Goal: Register for event/course: Sign up to attend an event or enroll in a course

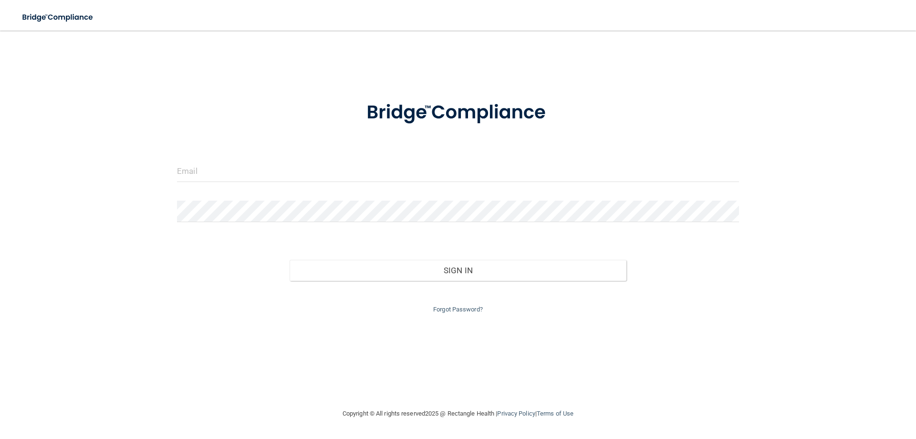
click at [469, 304] on div "Forgot Password?" at bounding box center [458, 298] width 577 height 34
click at [470, 308] on link "Forgot Password?" at bounding box center [458, 308] width 50 height 7
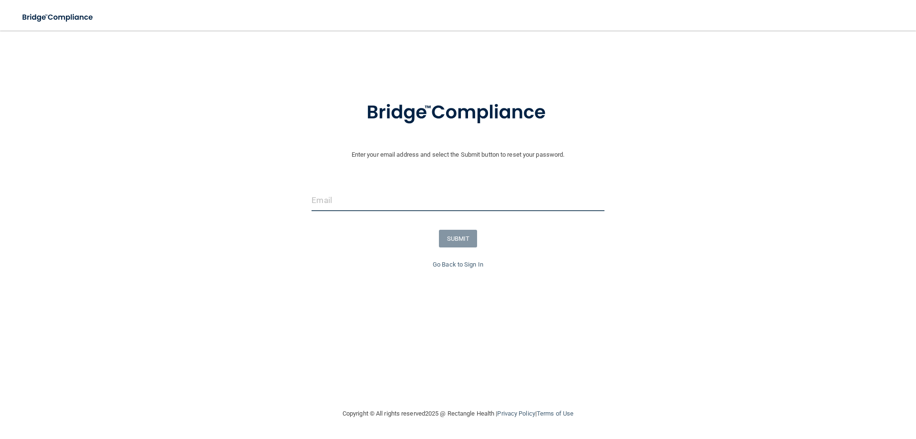
click at [397, 196] on input "email" at bounding box center [458, 199] width 293 height 21
type input "[EMAIL_ADDRESS][DOMAIN_NAME]"
click at [464, 237] on button "SUBMIT" at bounding box center [458, 239] width 39 height 18
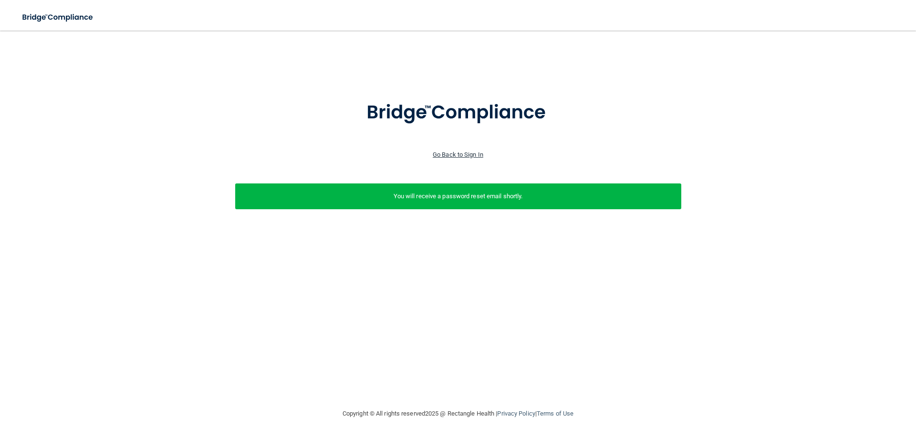
click at [471, 152] on link "Go Back to Sign In" at bounding box center [458, 154] width 51 height 7
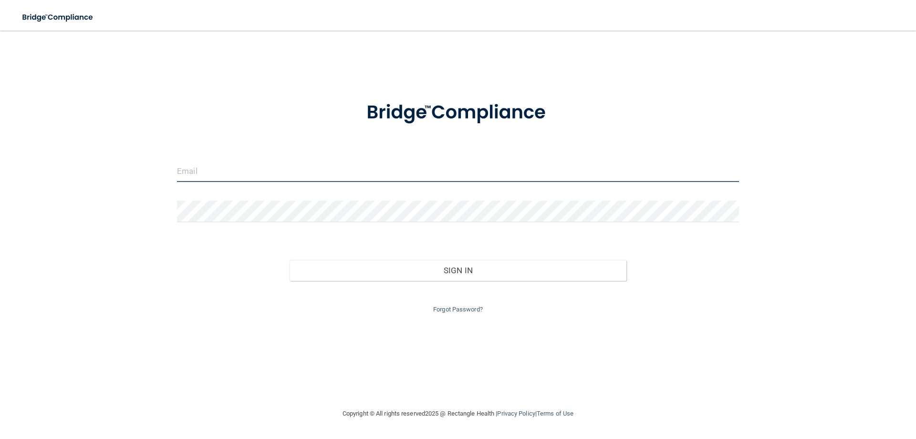
click at [323, 175] on input "email" at bounding box center [458, 170] width 562 height 21
type input "[EMAIL_ADDRESS][DOMAIN_NAME]"
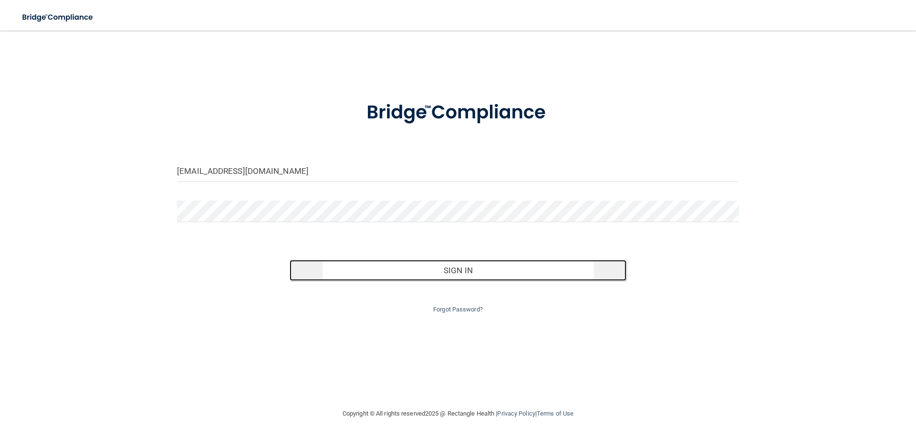
click at [370, 268] on button "Sign In" at bounding box center [458, 270] width 337 height 21
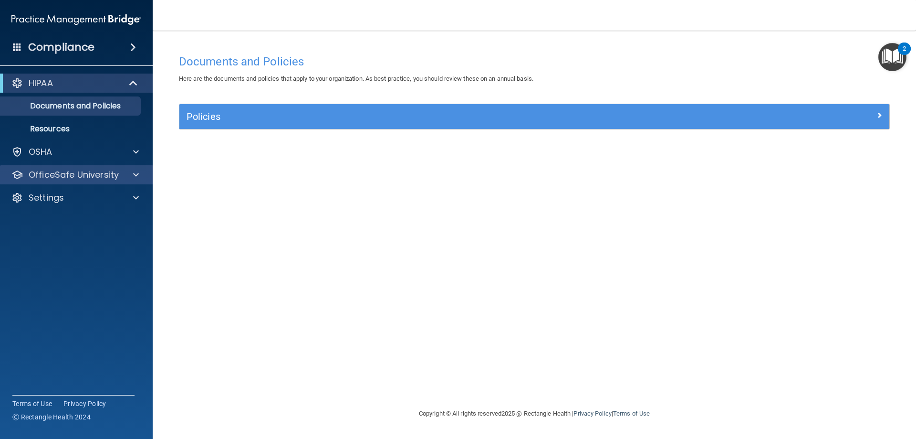
click at [84, 167] on div "OfficeSafe University" at bounding box center [76, 174] width 153 height 19
click at [134, 173] on span at bounding box center [136, 174] width 6 height 11
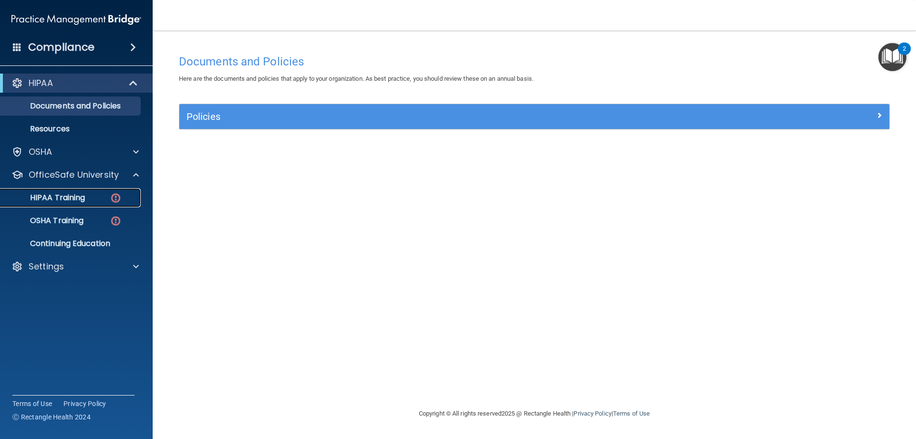
click at [76, 197] on p "HIPAA Training" at bounding box center [45, 198] width 79 height 10
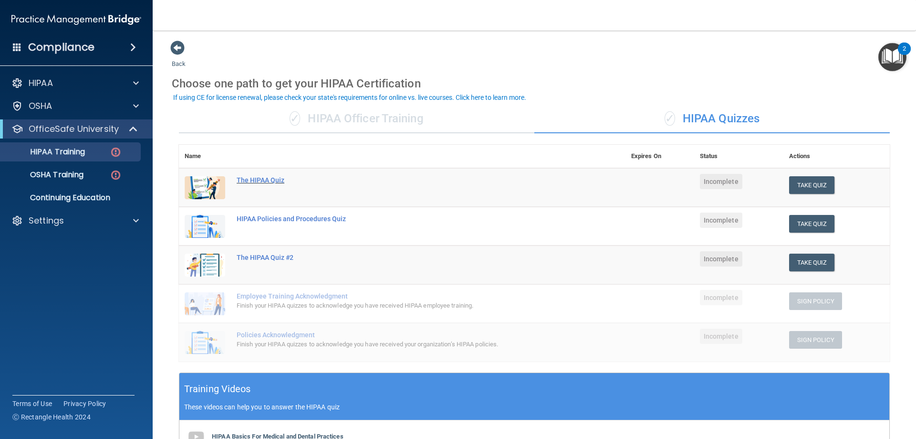
click at [258, 183] on div "The HIPAA Quiz" at bounding box center [407, 180] width 341 height 8
click at [306, 125] on div "✓ HIPAA Officer Training" at bounding box center [357, 119] width 356 height 29
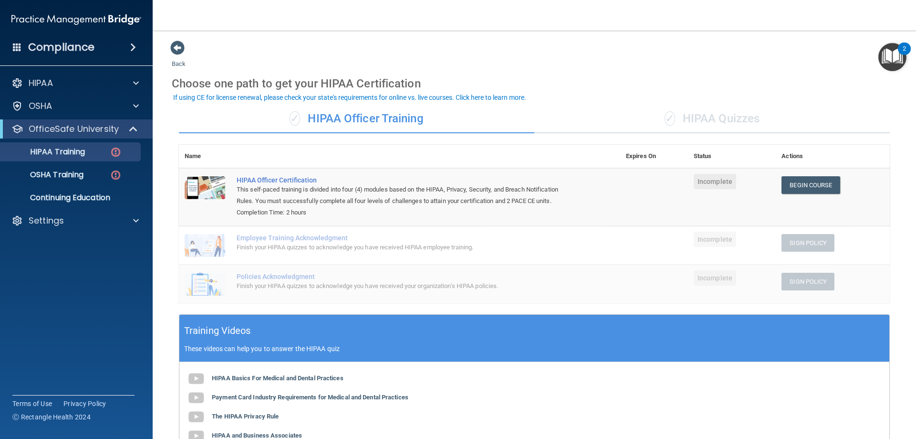
click at [624, 120] on div "✓ HIPAA Quizzes" at bounding box center [713, 119] width 356 height 29
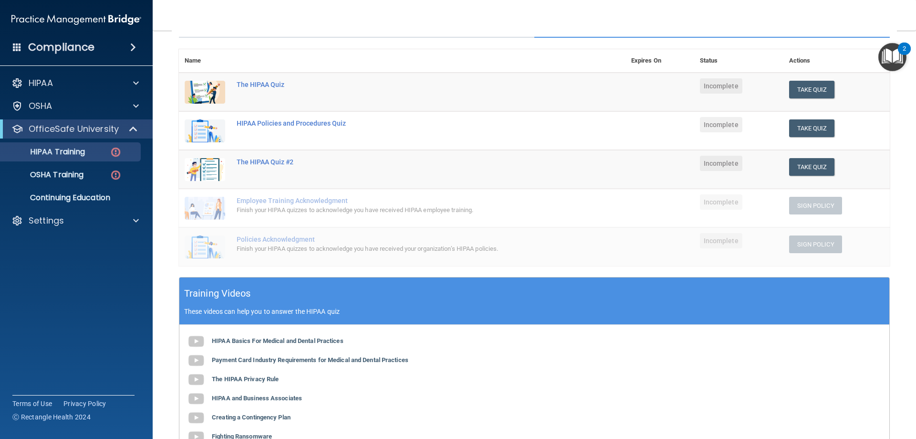
scroll to position [143, 0]
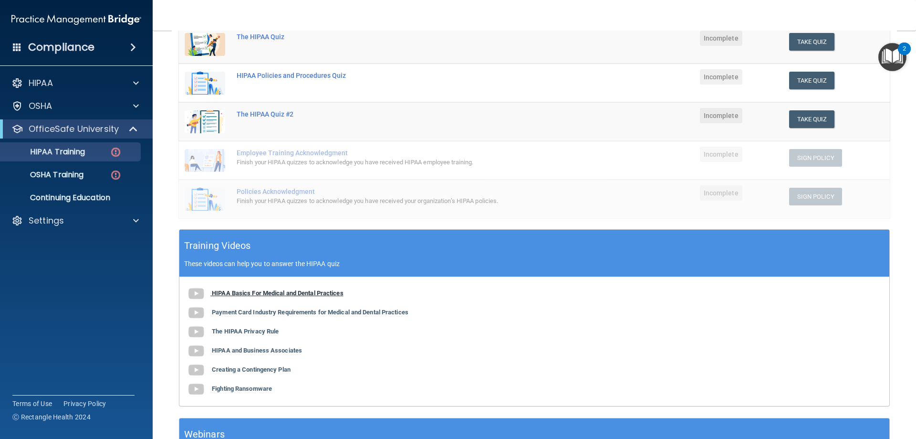
click at [250, 294] on b "HIPAA Basics For Medical and Dental Practices" at bounding box center [278, 292] width 132 height 7
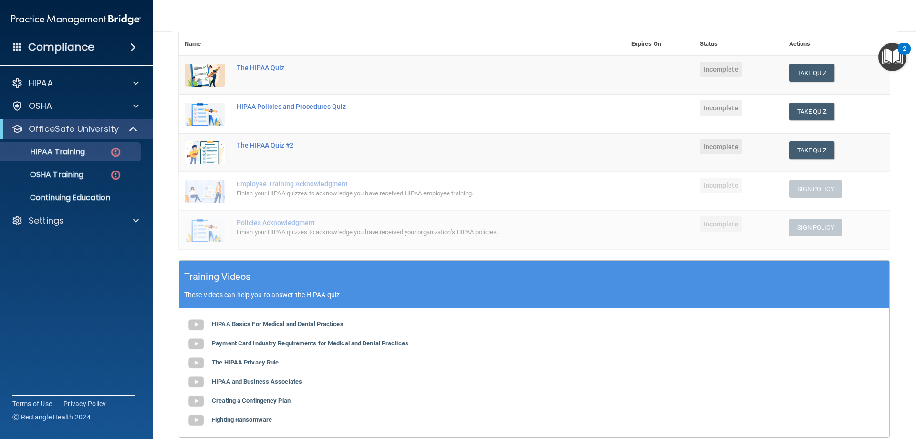
scroll to position [95, 0]
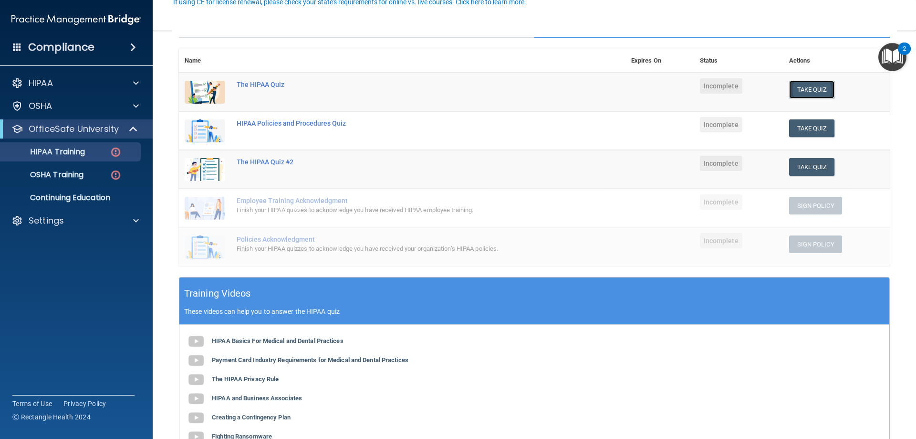
click at [813, 86] on button "Take Quiz" at bounding box center [812, 90] width 46 height 18
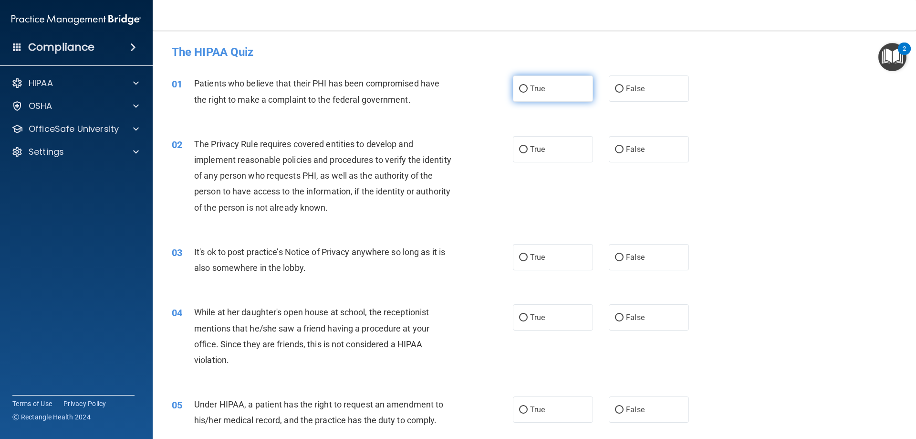
click at [525, 91] on label "True" at bounding box center [553, 88] width 80 height 26
click at [525, 91] on input "True" at bounding box center [523, 88] width 9 height 7
radio input "true"
click at [547, 144] on label "True" at bounding box center [553, 149] width 80 height 26
click at [528, 146] on input "True" at bounding box center [523, 149] width 9 height 7
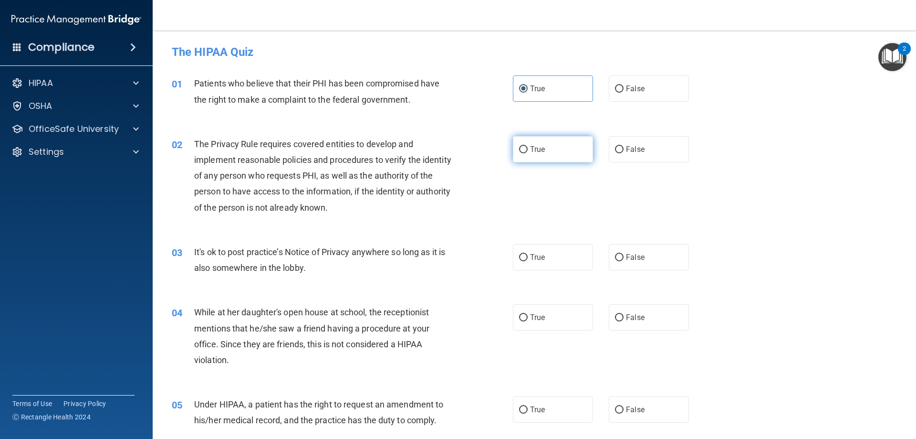
radio input "true"
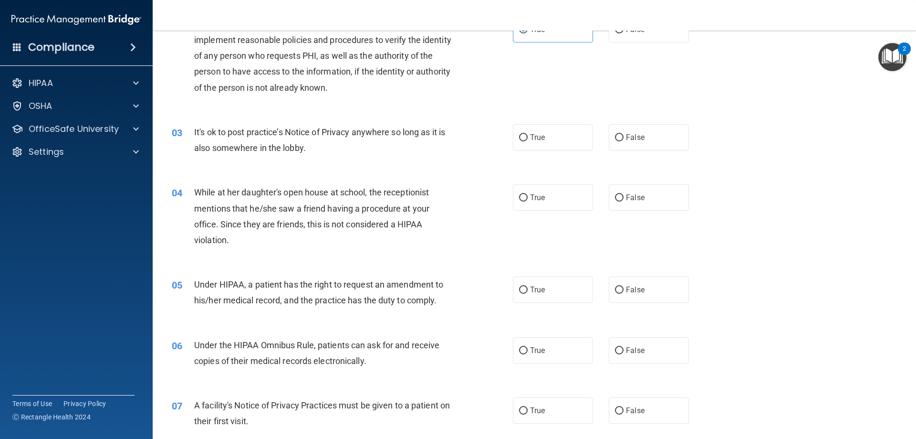
scroll to position [143, 0]
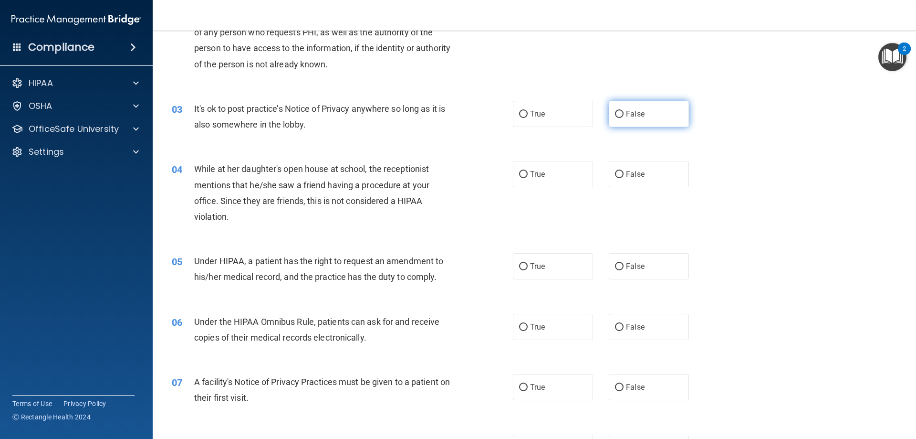
click at [621, 117] on label "False" at bounding box center [649, 114] width 80 height 26
click at [621, 117] on input "False" at bounding box center [619, 114] width 9 height 7
radio input "true"
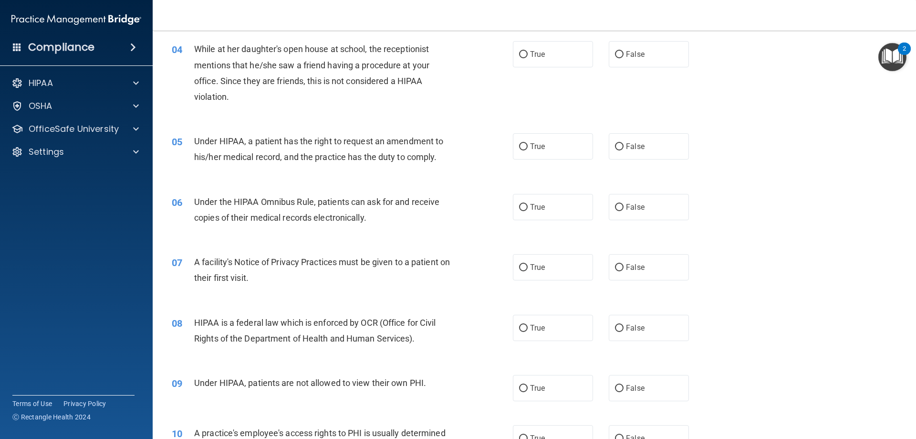
scroll to position [266, 0]
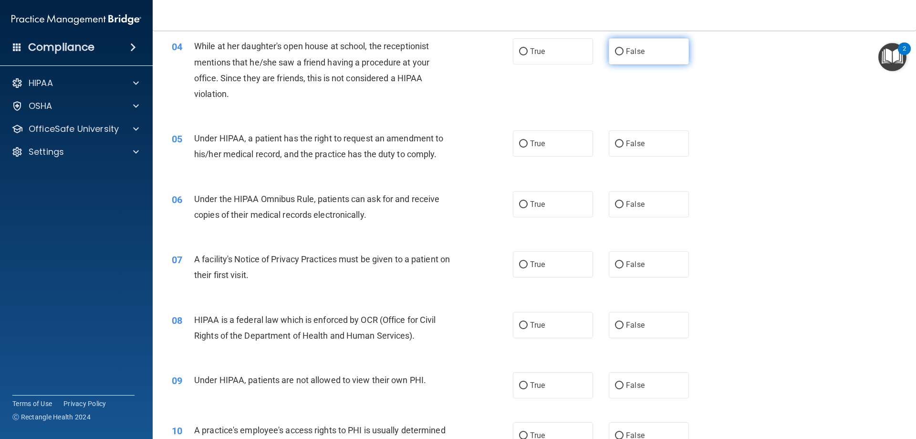
click at [609, 52] on label "False" at bounding box center [649, 51] width 80 height 26
click at [615, 52] on input "False" at bounding box center [619, 51] width 9 height 7
radio input "true"
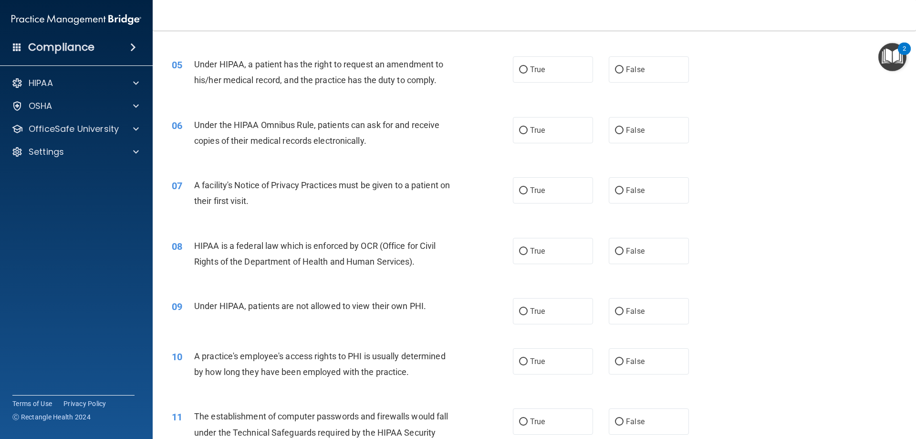
scroll to position [361, 0]
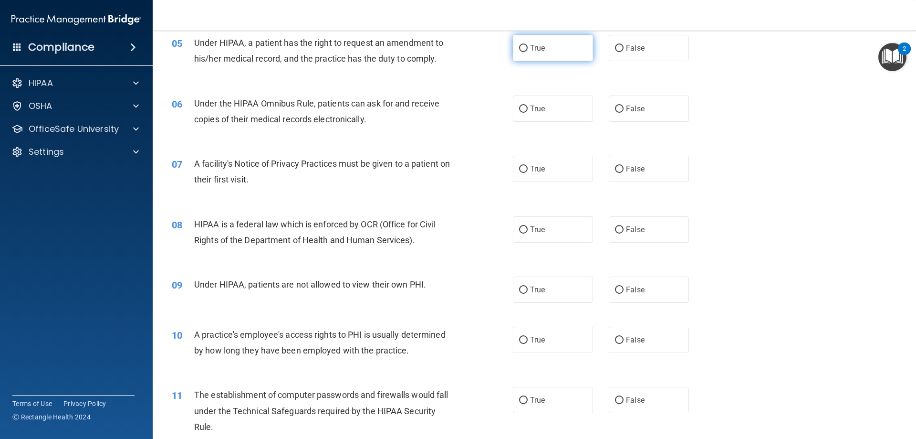
click at [538, 53] on label "True" at bounding box center [553, 48] width 80 height 26
click at [528, 52] on input "True" at bounding box center [523, 48] width 9 height 7
radio input "true"
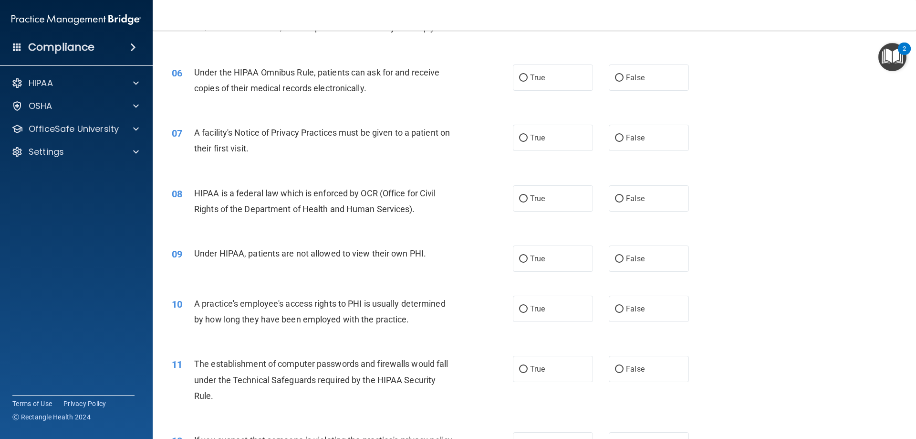
scroll to position [409, 0]
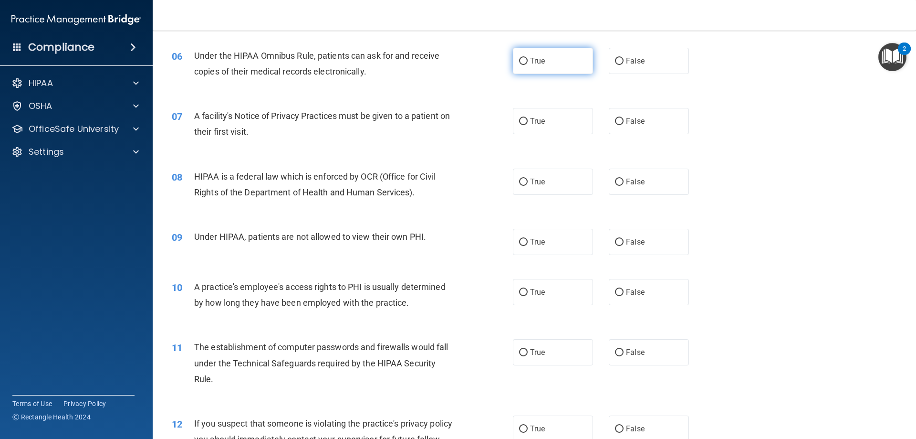
click at [524, 60] on label "True" at bounding box center [553, 61] width 80 height 26
click at [524, 60] on input "True" at bounding box center [523, 61] width 9 height 7
radio input "true"
click at [535, 115] on label "True" at bounding box center [553, 121] width 80 height 26
click at [528, 118] on input "True" at bounding box center [523, 121] width 9 height 7
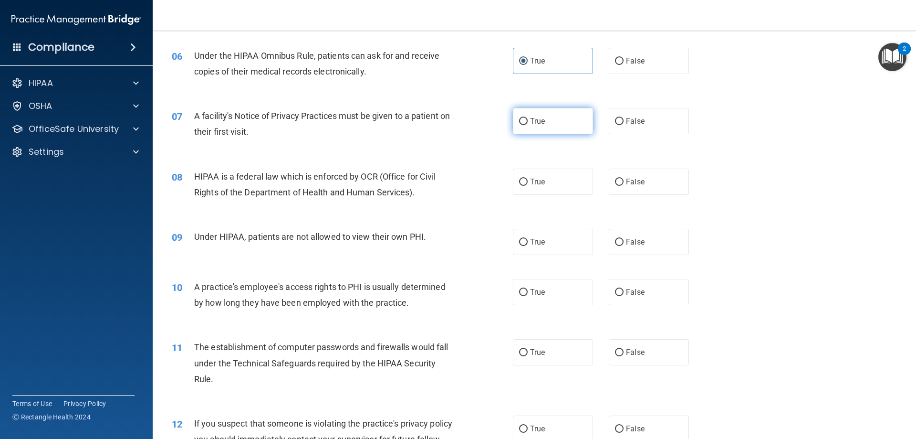
radio input "true"
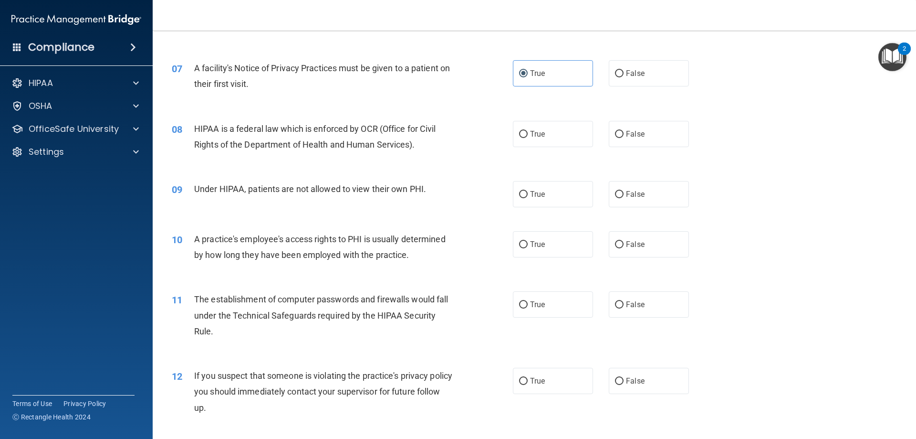
scroll to position [504, 0]
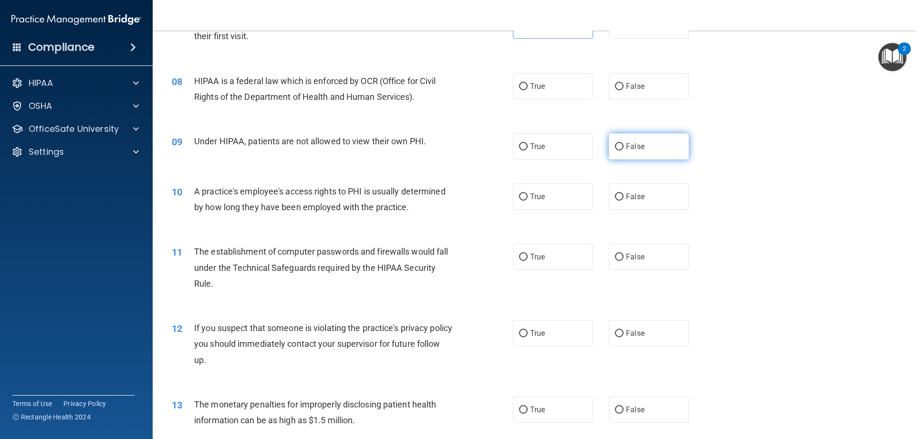
click at [648, 145] on label "False" at bounding box center [649, 146] width 80 height 26
click at [624, 145] on input "False" at bounding box center [619, 146] width 9 height 7
radio input "true"
click at [545, 90] on label "True" at bounding box center [553, 86] width 80 height 26
click at [528, 90] on input "True" at bounding box center [523, 86] width 9 height 7
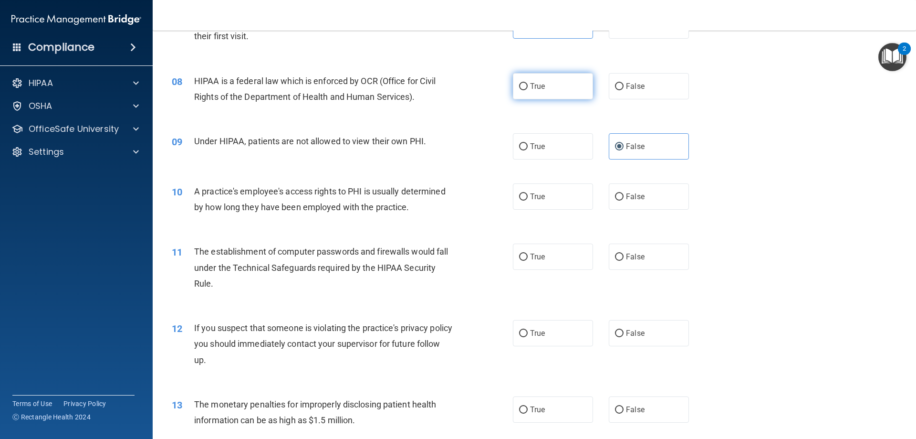
radio input "true"
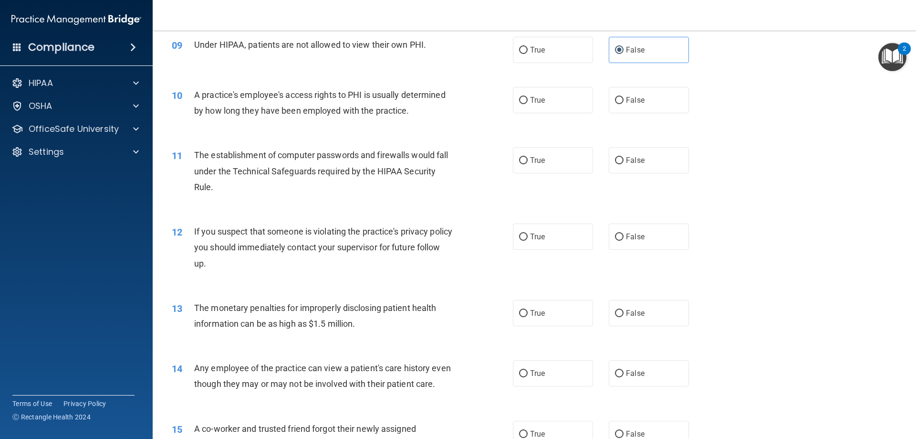
scroll to position [648, 0]
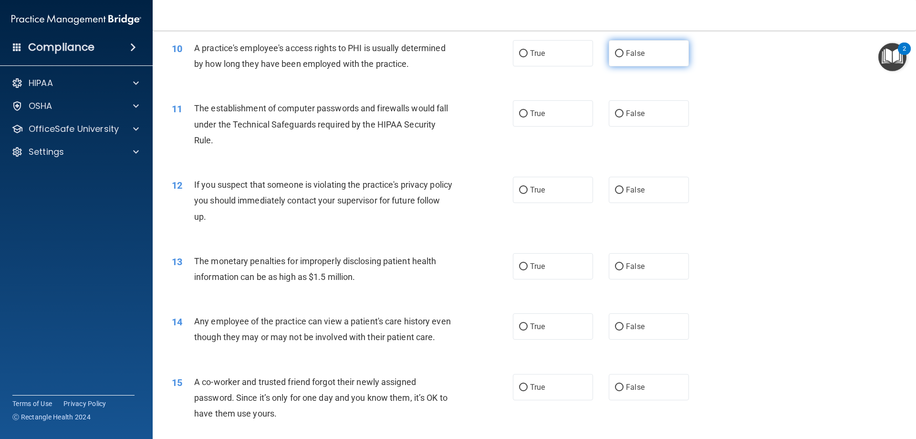
click at [627, 53] on span "False" at bounding box center [635, 53] width 19 height 9
click at [624, 53] on input "False" at bounding box center [619, 53] width 9 height 7
radio input "true"
click at [570, 103] on label "True" at bounding box center [553, 113] width 80 height 26
click at [528, 110] on input "True" at bounding box center [523, 113] width 9 height 7
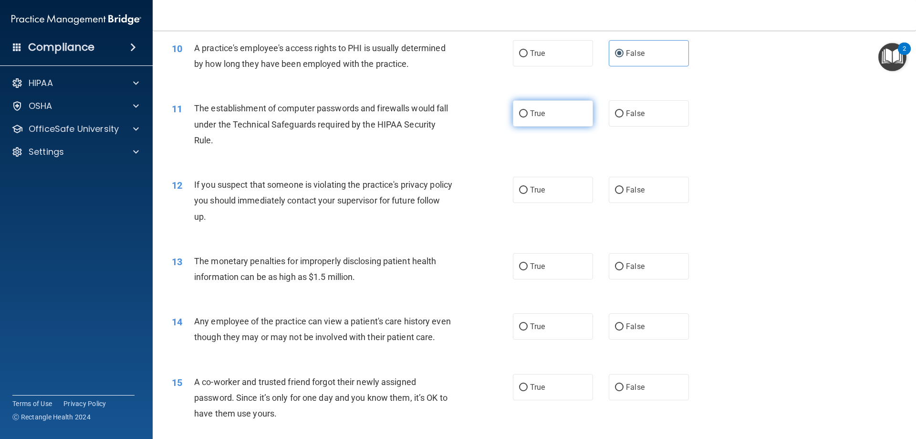
radio input "true"
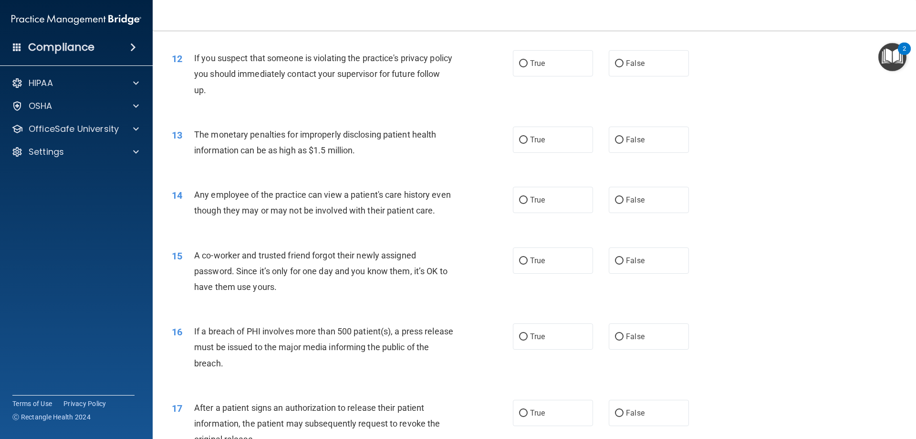
scroll to position [791, 0]
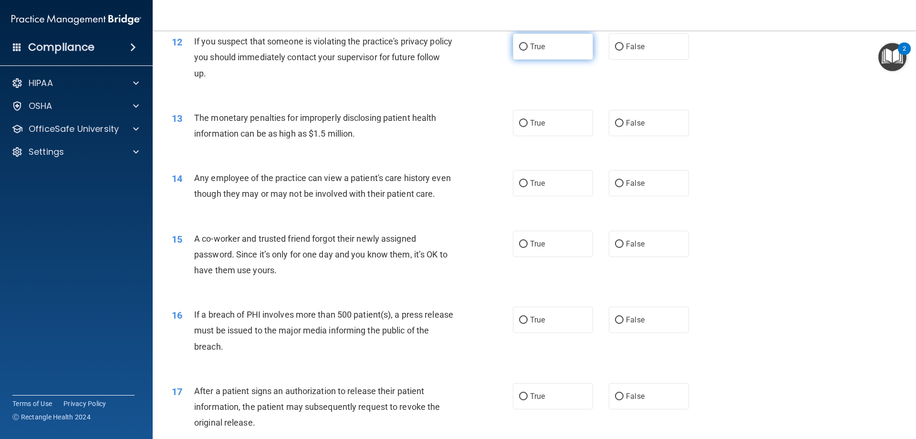
click at [519, 49] on input "True" at bounding box center [523, 46] width 9 height 7
radio input "true"
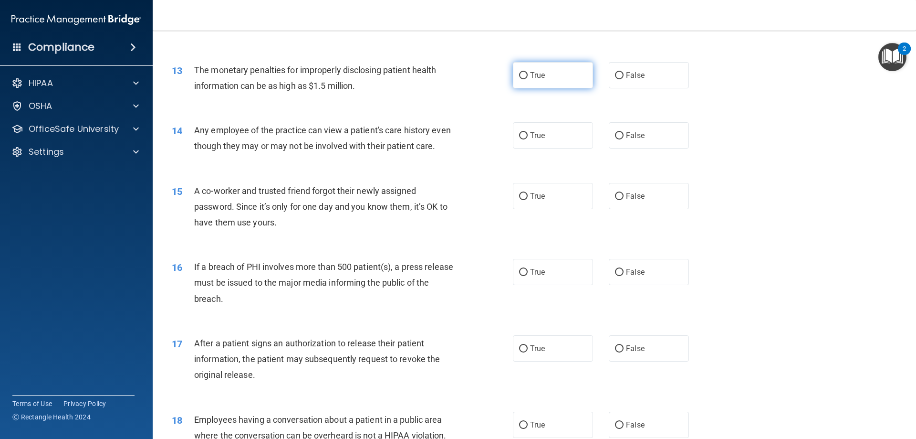
click at [557, 76] on label "True" at bounding box center [553, 75] width 80 height 26
click at [528, 76] on input "True" at bounding box center [523, 75] width 9 height 7
radio input "true"
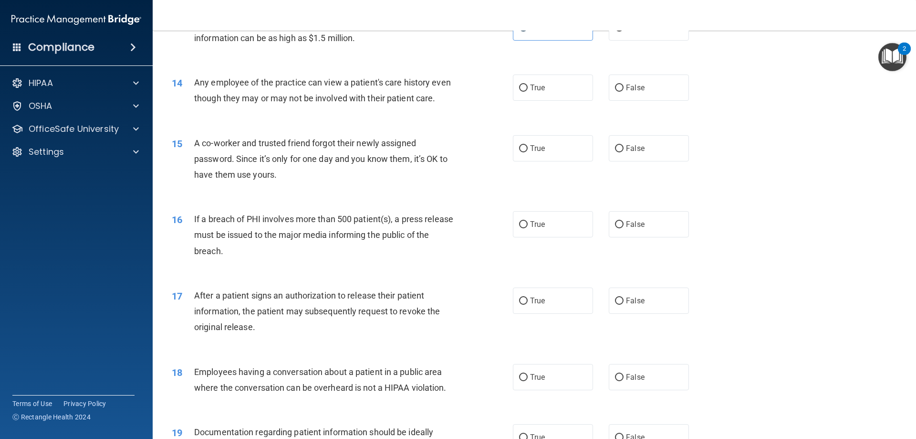
scroll to position [934, 0]
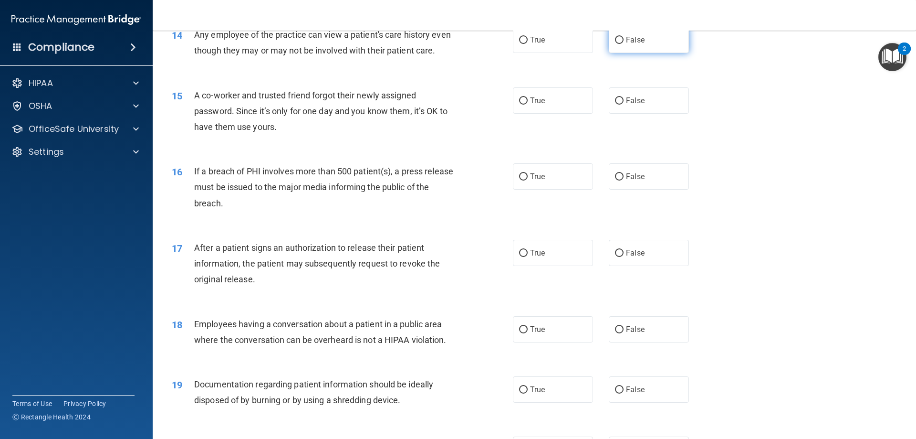
click at [629, 39] on span "False" at bounding box center [635, 39] width 19 height 9
click at [624, 39] on input "False" at bounding box center [619, 40] width 9 height 7
radio input "true"
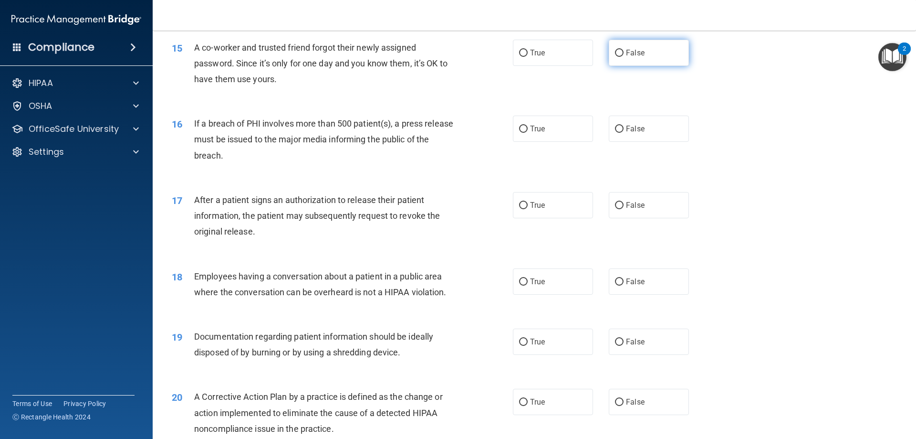
click at [633, 57] on span "False" at bounding box center [635, 52] width 19 height 9
click at [624, 57] on input "False" at bounding box center [619, 53] width 9 height 7
radio input "true"
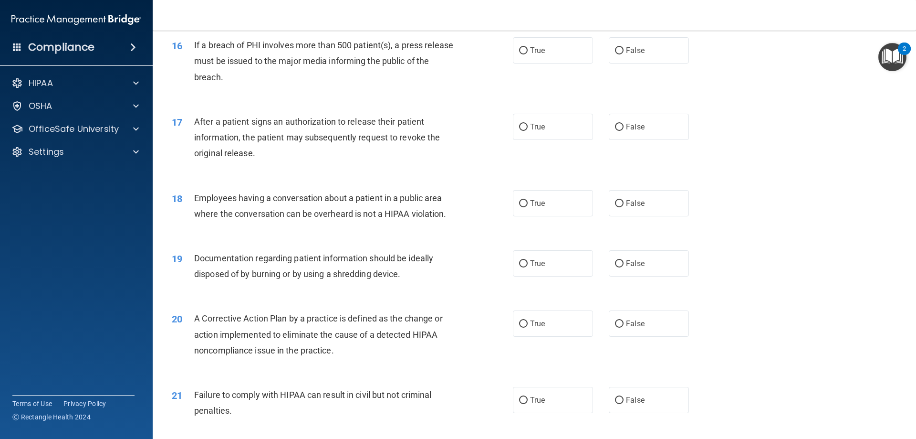
scroll to position [1077, 0]
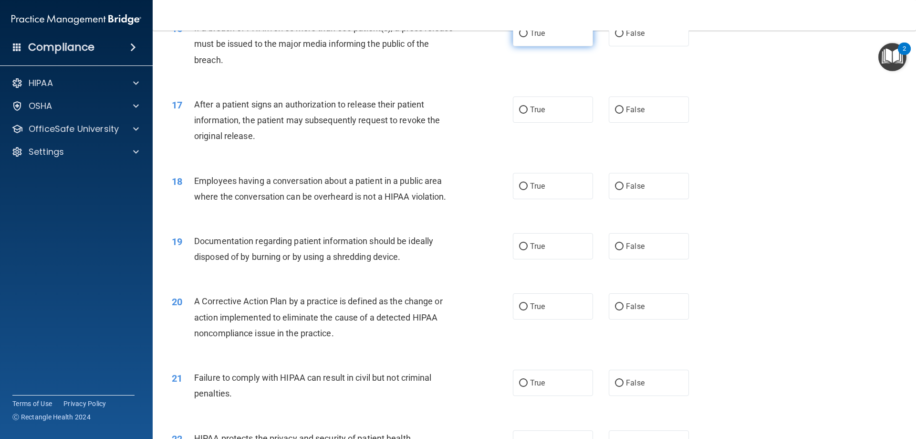
click at [558, 46] on label "True" at bounding box center [553, 33] width 80 height 26
click at [528, 37] on input "True" at bounding box center [523, 33] width 9 height 7
radio input "true"
click at [553, 121] on label "True" at bounding box center [553, 109] width 80 height 26
click at [528, 114] on input "True" at bounding box center [523, 109] width 9 height 7
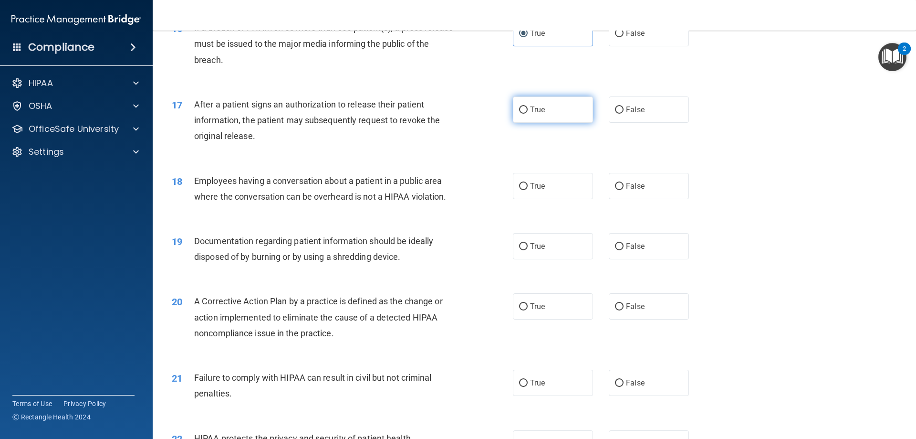
radio input "true"
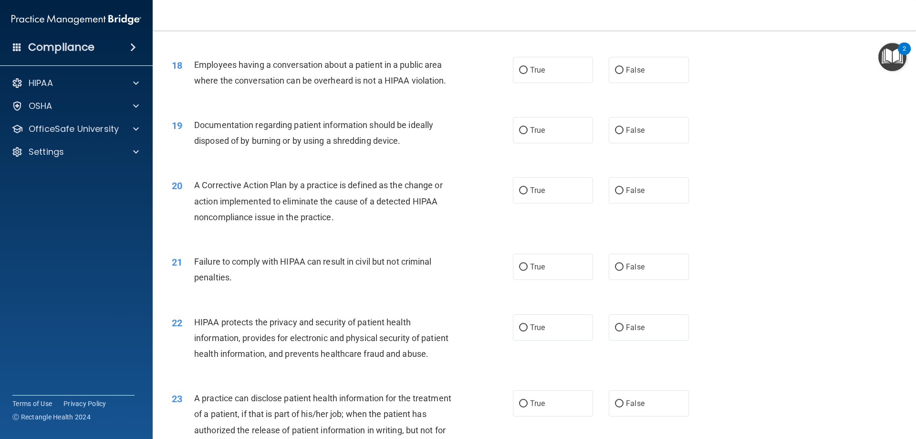
scroll to position [1220, 0]
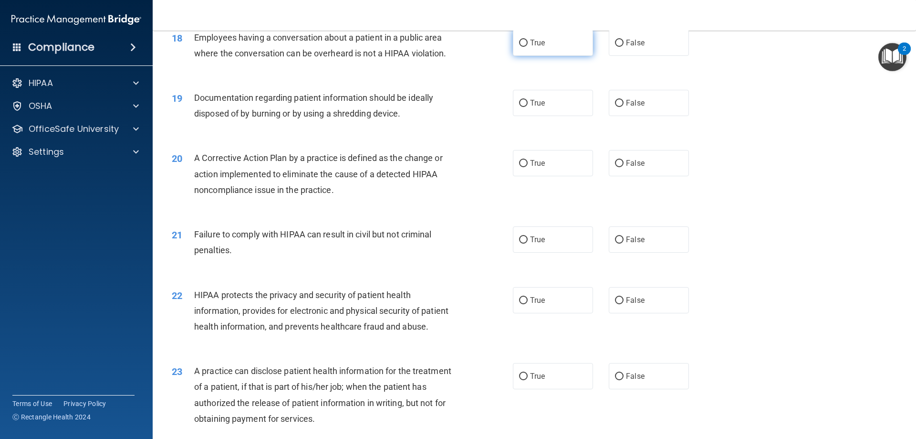
click at [572, 56] on label "True" at bounding box center [553, 43] width 80 height 26
click at [528, 47] on input "True" at bounding box center [523, 43] width 9 height 7
radio input "true"
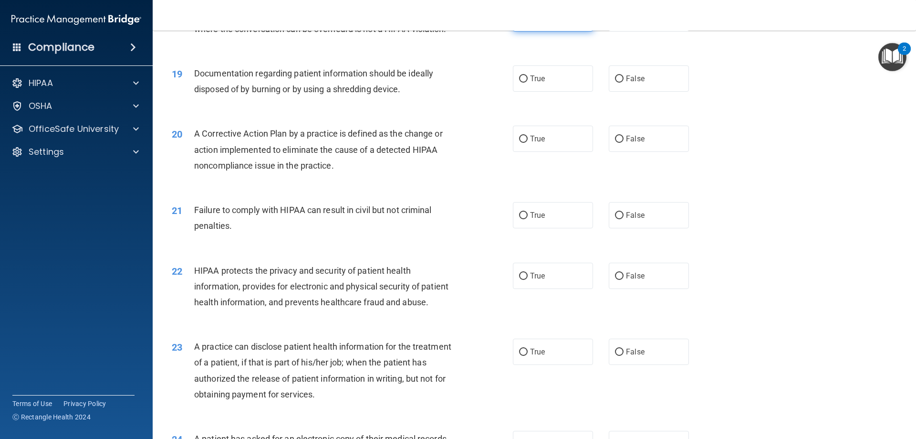
scroll to position [1268, 0]
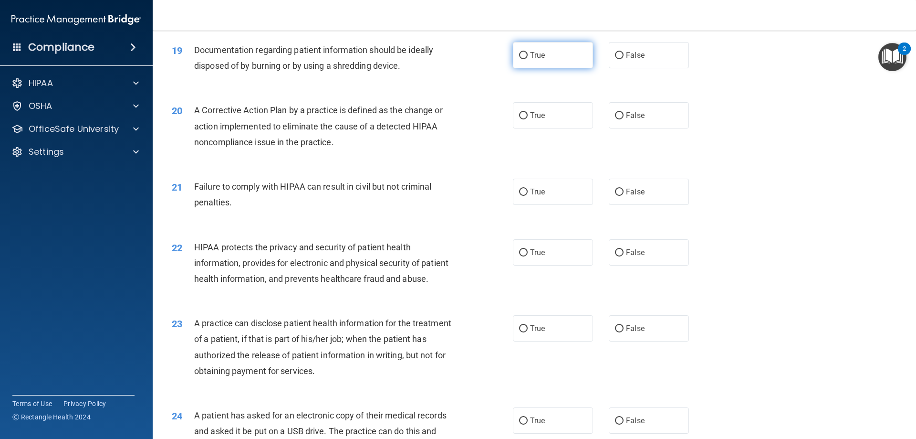
click at [566, 68] on label "True" at bounding box center [553, 55] width 80 height 26
click at [528, 59] on input "True" at bounding box center [523, 55] width 9 height 7
radio input "true"
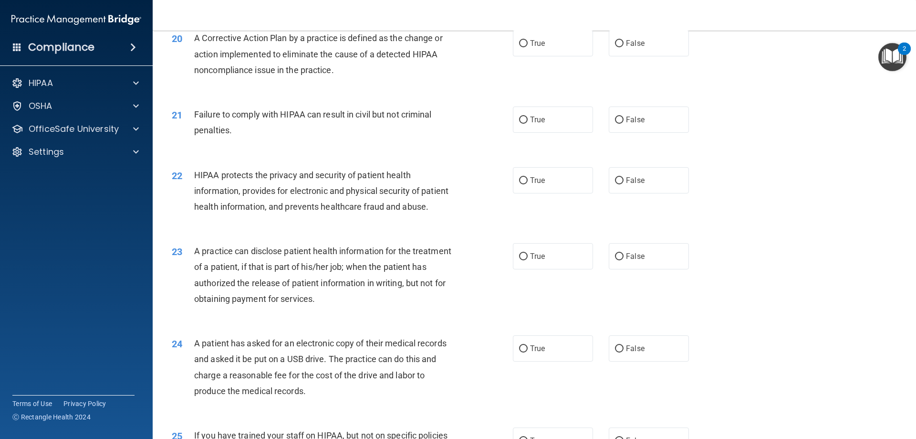
scroll to position [1348, 0]
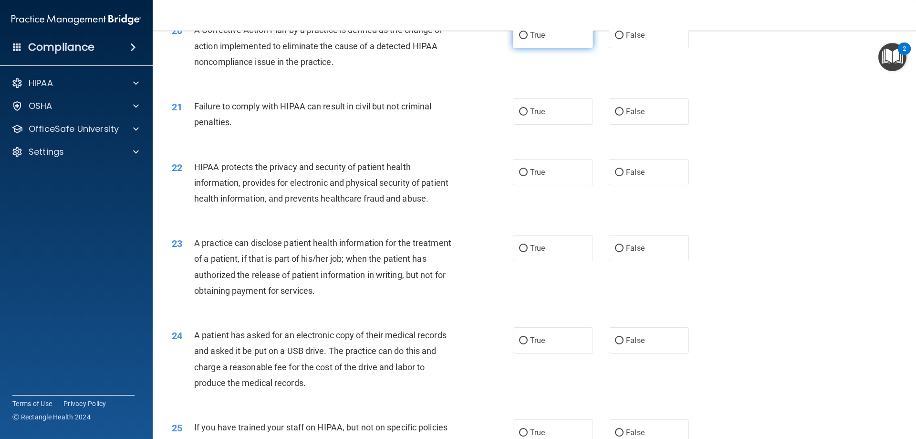
click at [534, 48] on label "True" at bounding box center [553, 35] width 80 height 26
click at [528, 39] on input "True" at bounding box center [523, 35] width 9 height 7
radio input "true"
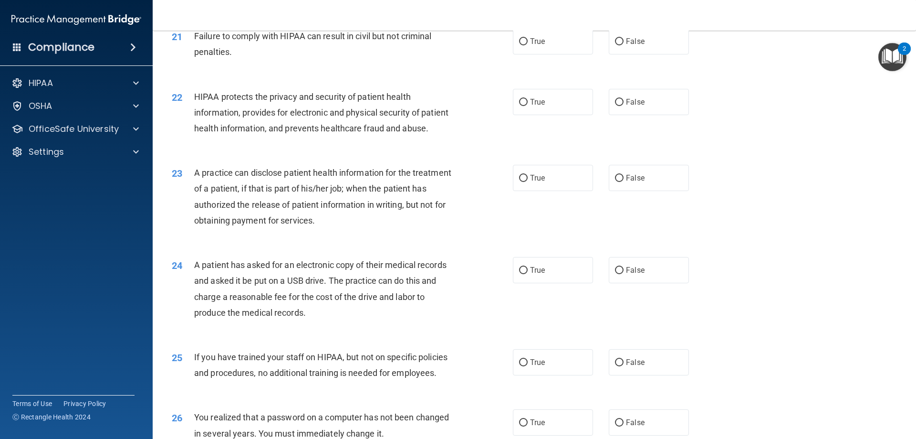
scroll to position [1396, 0]
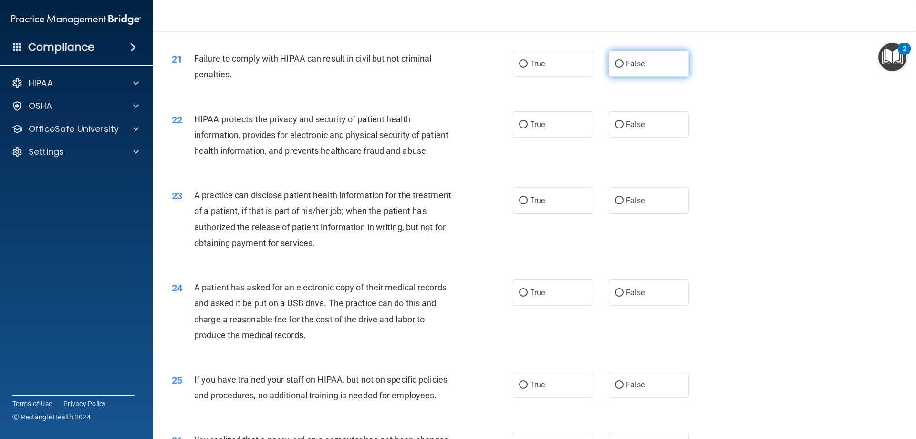
click at [640, 77] on label "False" at bounding box center [649, 64] width 80 height 26
click at [624, 68] on input "False" at bounding box center [619, 64] width 9 height 7
radio input "true"
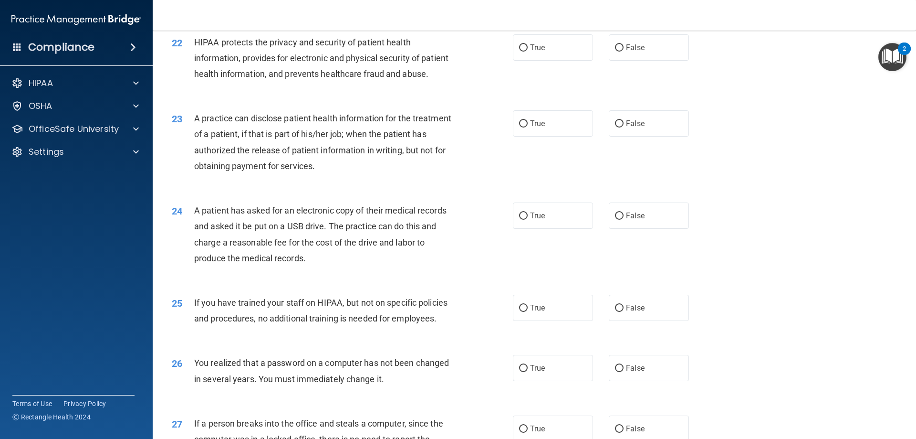
scroll to position [1491, 0]
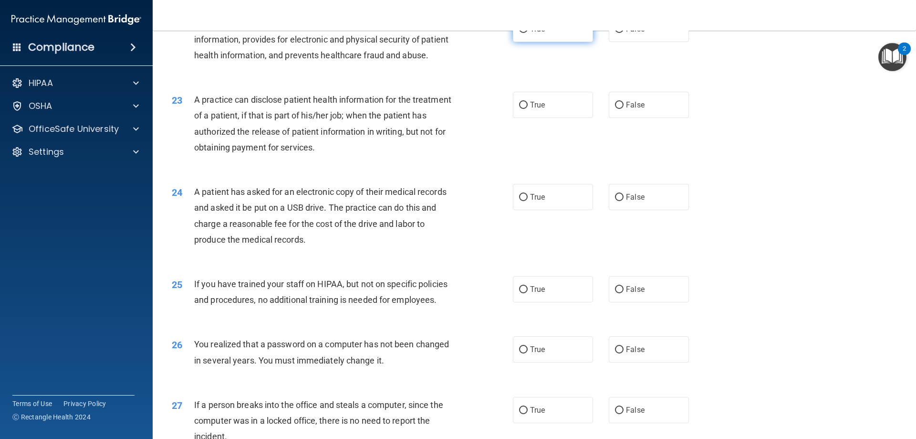
click at [530, 33] on span "True" at bounding box center [537, 28] width 15 height 9
click at [527, 33] on input "True" at bounding box center [523, 29] width 9 height 7
radio input "true"
click at [557, 118] on label "True" at bounding box center [553, 105] width 80 height 26
click at [528, 109] on input "True" at bounding box center [523, 105] width 9 height 7
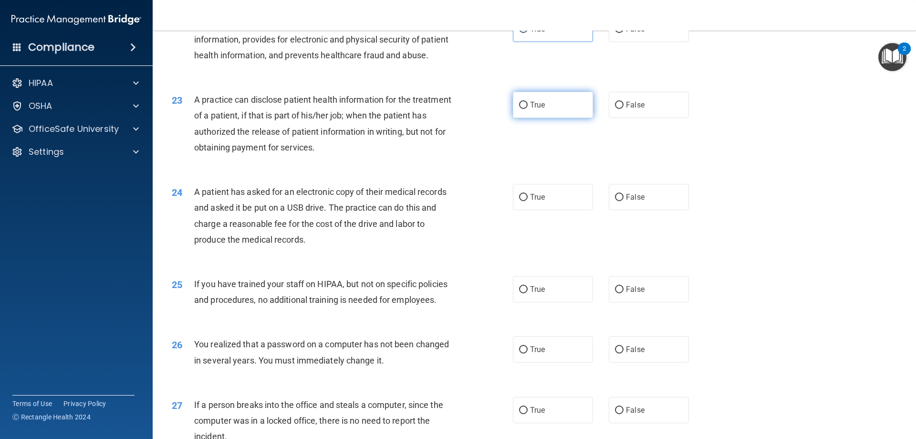
radio input "true"
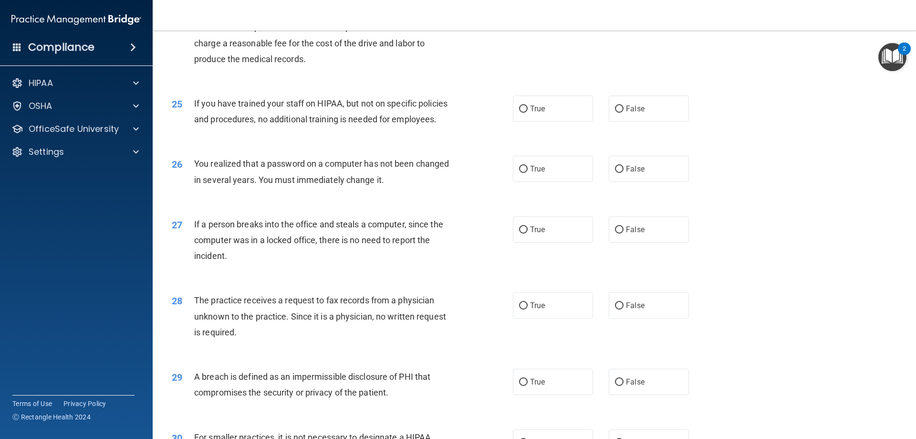
scroll to position [1666, 0]
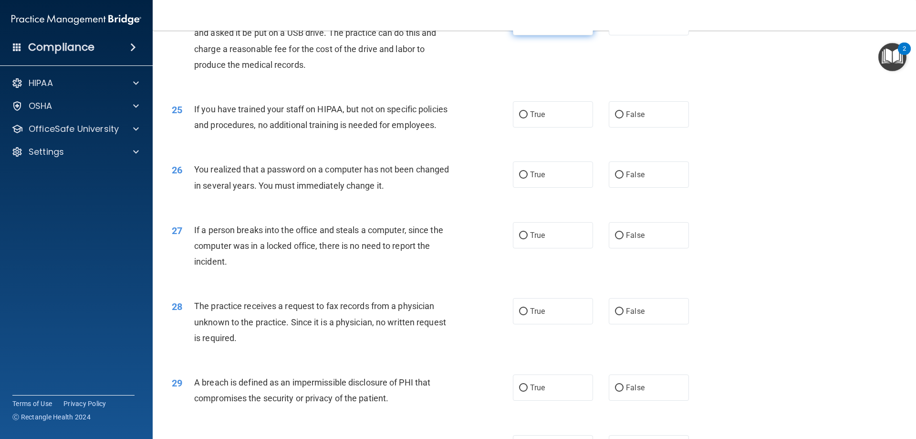
click at [541, 35] on label "True" at bounding box center [553, 22] width 80 height 26
click at [528, 26] on input "True" at bounding box center [523, 22] width 9 height 7
radio input "true"
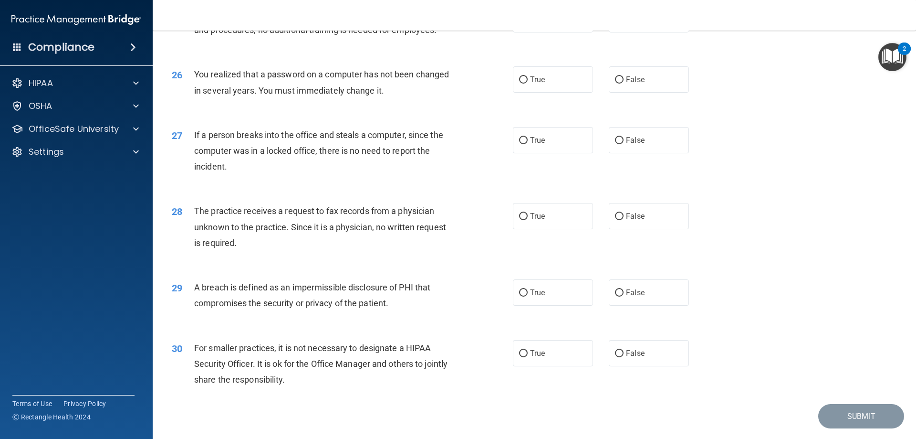
scroll to position [1761, 0]
click at [642, 32] on label "False" at bounding box center [649, 19] width 80 height 26
click at [624, 23] on input "False" at bounding box center [619, 19] width 9 height 7
radio input "true"
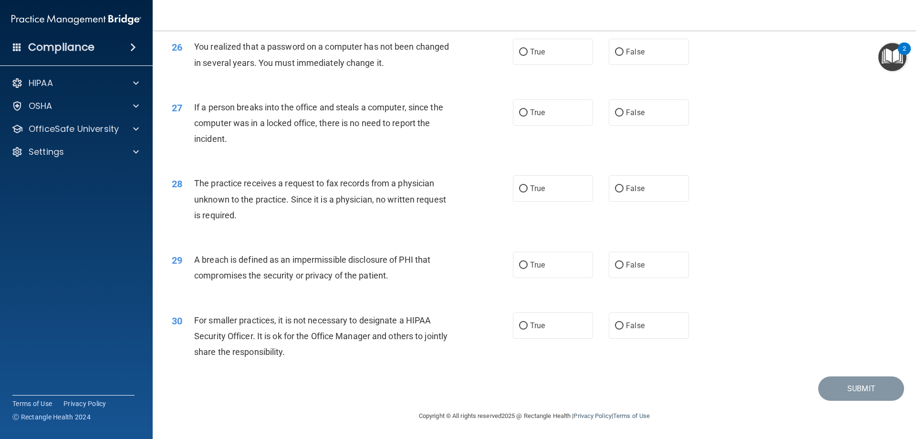
scroll to position [1809, 0]
click at [568, 65] on label "True" at bounding box center [553, 52] width 80 height 26
click at [528, 56] on input "True" at bounding box center [523, 52] width 9 height 7
radio input "true"
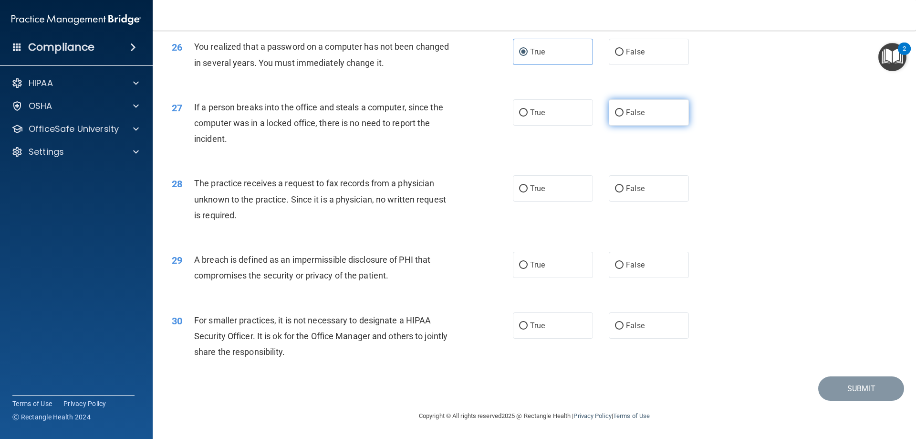
click at [660, 120] on label "False" at bounding box center [649, 112] width 80 height 26
click at [624, 116] on input "False" at bounding box center [619, 112] width 9 height 7
radio input "true"
click at [626, 187] on span "False" at bounding box center [635, 188] width 19 height 9
click at [623, 187] on input "False" at bounding box center [619, 188] width 9 height 7
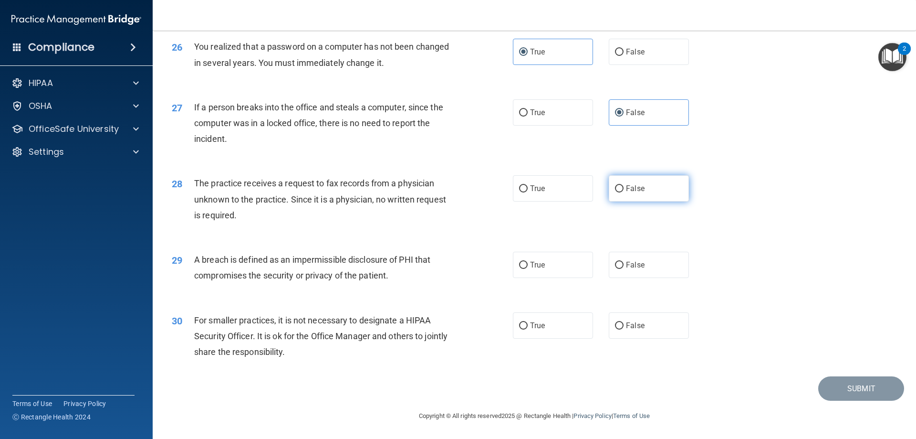
radio input "true"
click at [566, 257] on label "True" at bounding box center [553, 265] width 80 height 26
click at [528, 262] on input "True" at bounding box center [523, 265] width 9 height 7
radio input "true"
click at [632, 325] on span "False" at bounding box center [635, 325] width 19 height 9
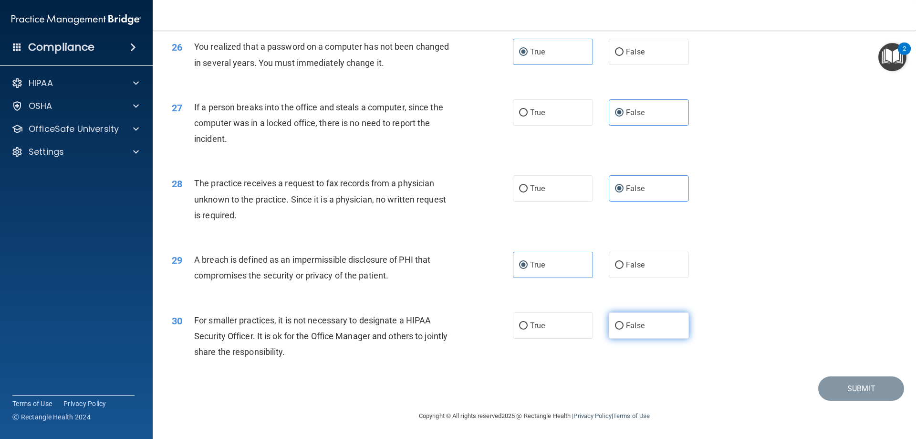
click at [624, 325] on input "False" at bounding box center [619, 325] width 9 height 7
radio input "true"
click at [837, 384] on button "Submit" at bounding box center [861, 388] width 86 height 24
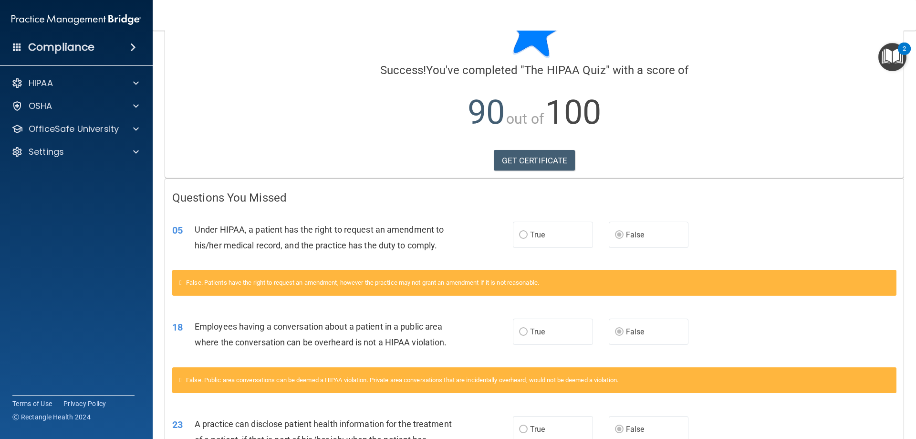
scroll to position [43, 0]
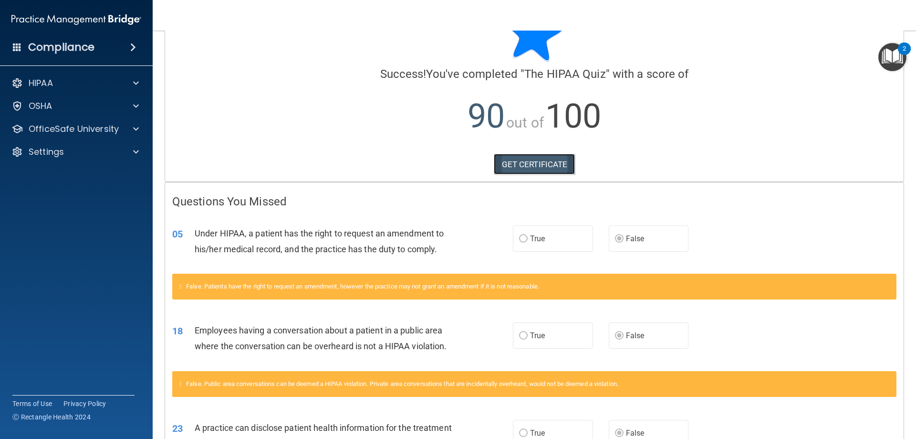
click at [534, 168] on link "GET CERTIFICATE" at bounding box center [535, 164] width 82 height 21
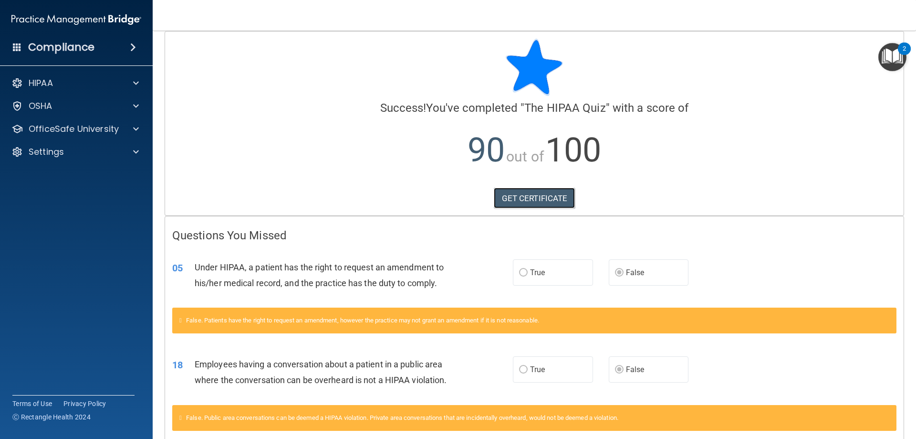
scroll to position [0, 0]
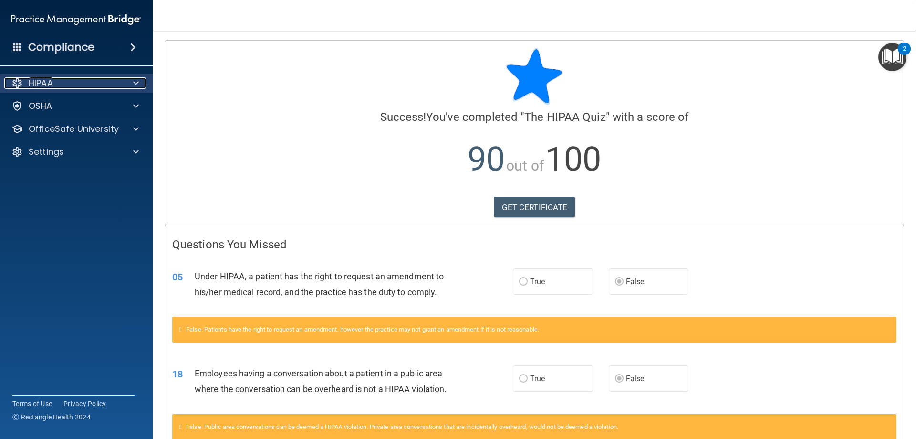
click at [128, 81] on div at bounding box center [135, 82] width 24 height 11
click at [900, 57] on img "Open Resource Center, 2 new notifications" at bounding box center [893, 57] width 28 height 28
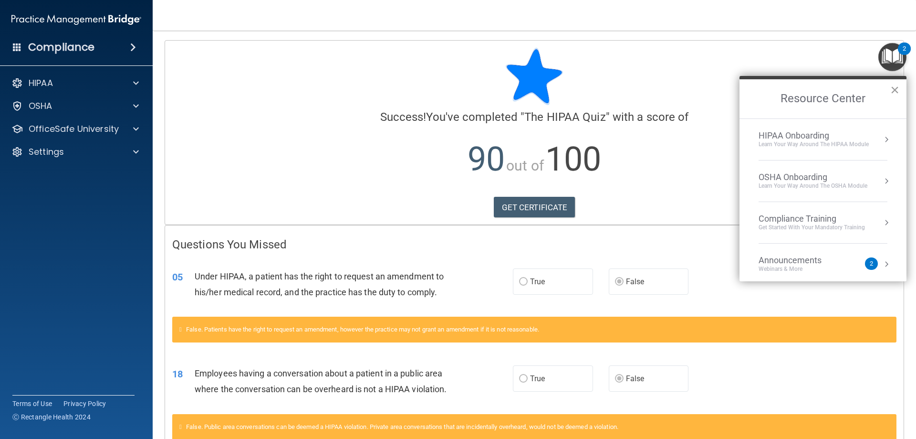
click at [896, 91] on button "×" at bounding box center [895, 89] width 9 height 15
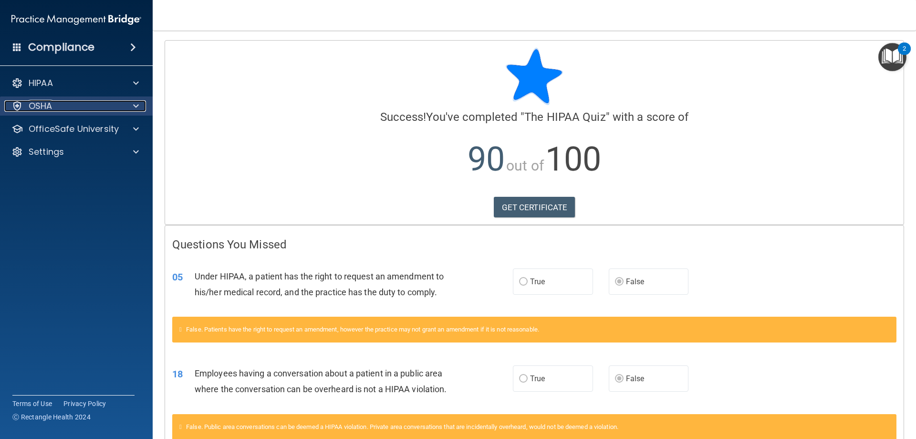
click at [88, 106] on div "OSHA" at bounding box center [63, 105] width 118 height 11
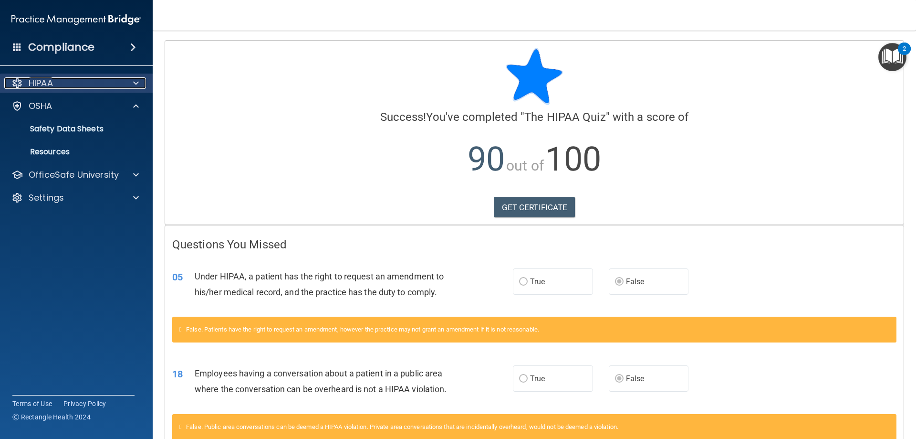
click at [93, 85] on div "HIPAA" at bounding box center [63, 82] width 118 height 11
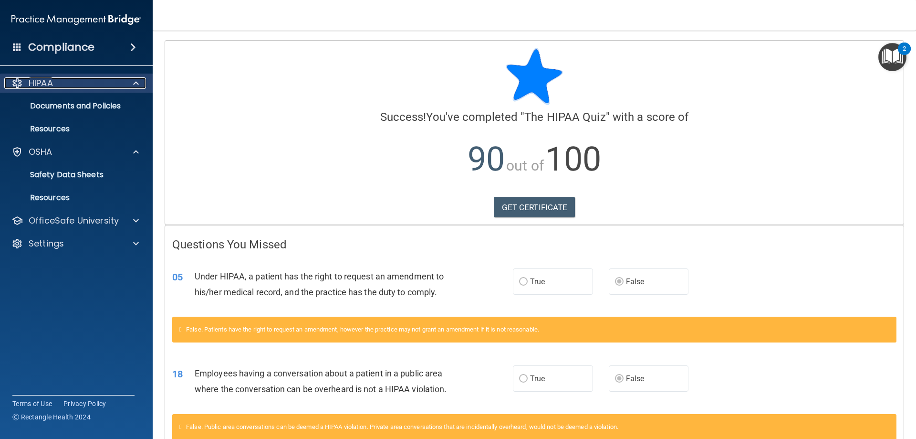
click at [52, 80] on p "HIPAA" at bounding box center [41, 82] width 24 height 11
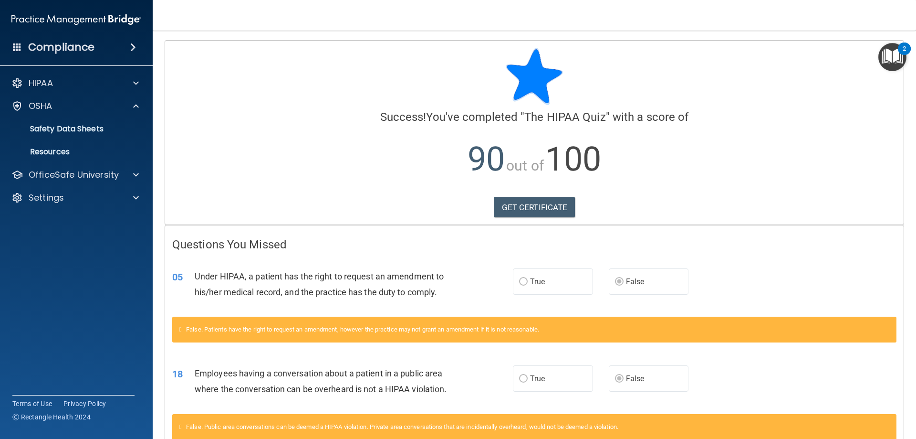
click at [47, 52] on h4 "Compliance" at bounding box center [61, 47] width 66 height 13
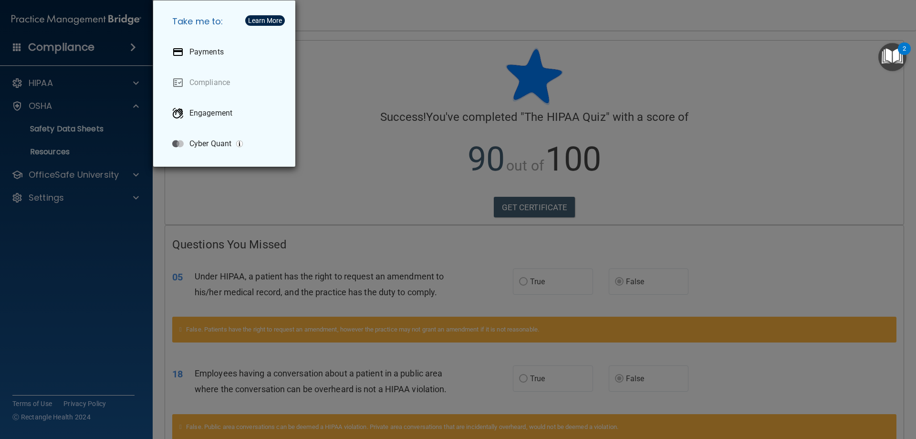
click at [209, 226] on div "Take me to: Payments Compliance Engagement Cyber Quant" at bounding box center [458, 219] width 916 height 439
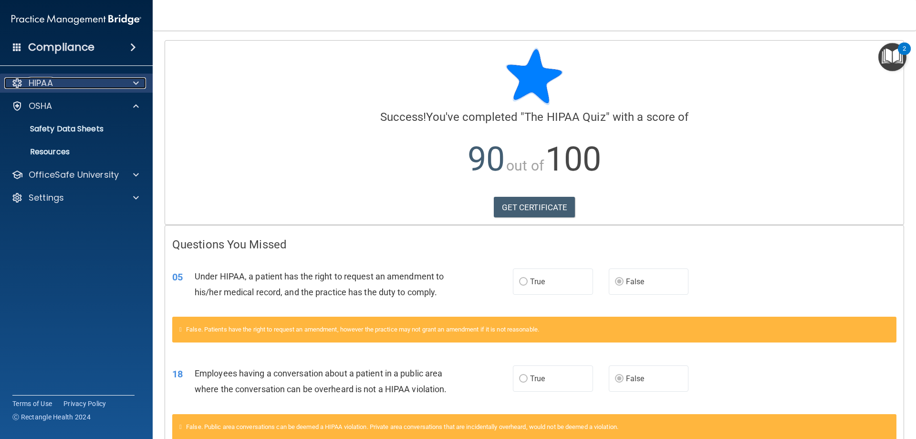
click at [21, 77] on div at bounding box center [16, 82] width 11 height 11
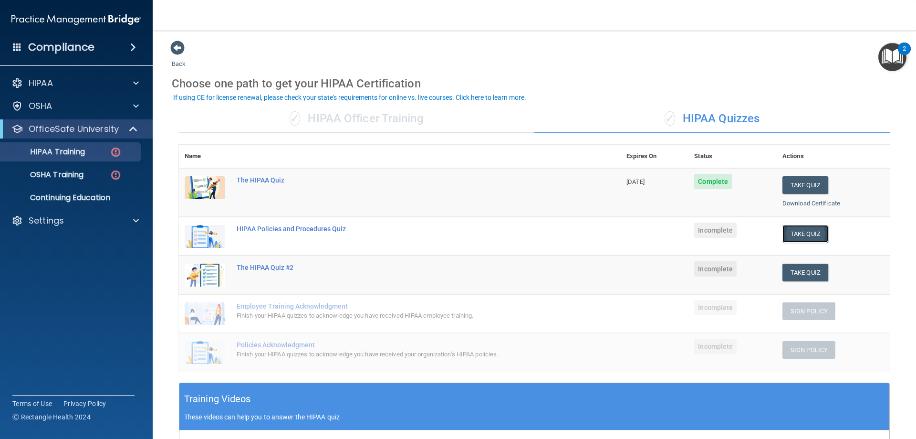
click at [801, 235] on button "Take Quiz" at bounding box center [806, 234] width 46 height 18
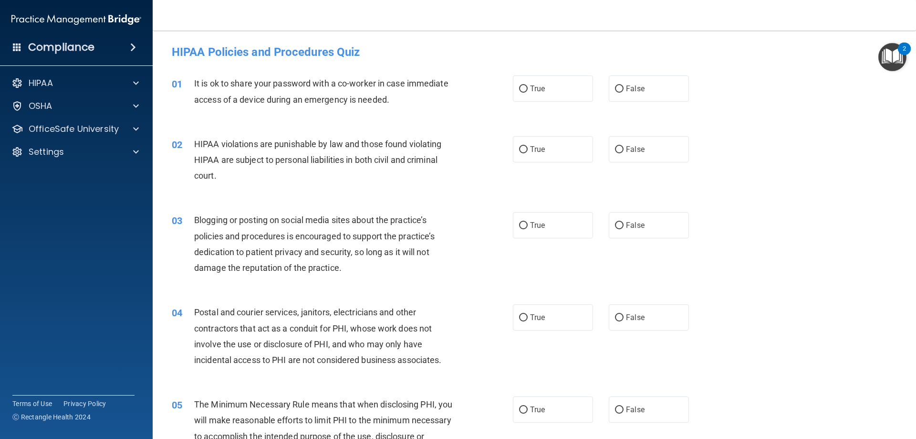
scroll to position [48, 0]
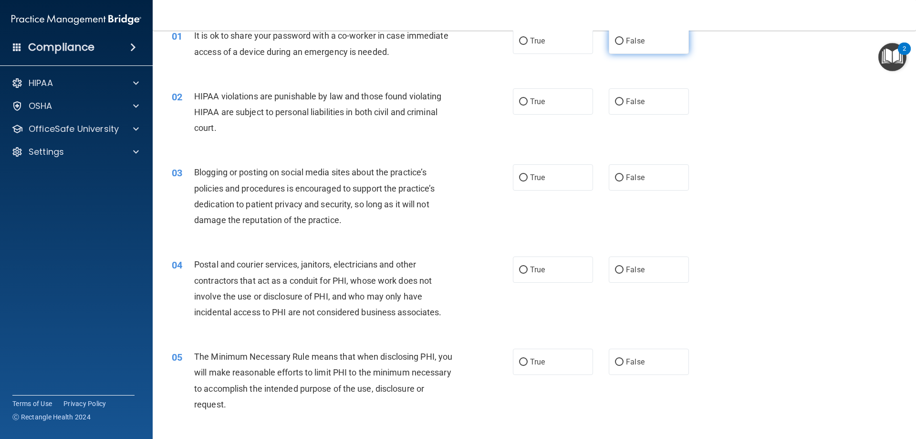
click at [626, 44] on span "False" at bounding box center [635, 40] width 19 height 9
click at [622, 44] on input "False" at bounding box center [619, 41] width 9 height 7
radio input "true"
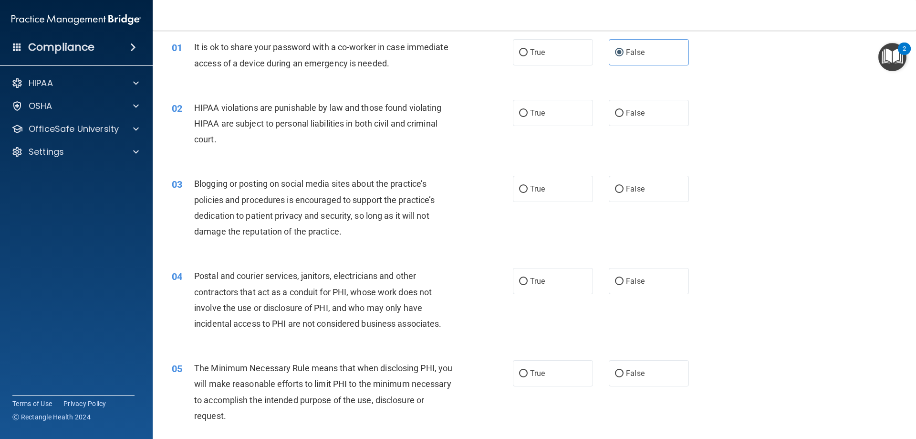
scroll to position [31, 0]
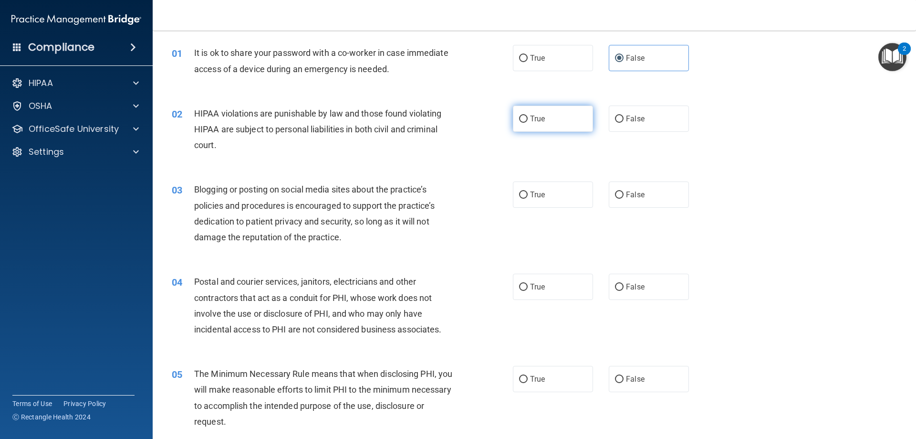
click at [521, 126] on label "True" at bounding box center [553, 118] width 80 height 26
click at [521, 123] on input "True" at bounding box center [523, 118] width 9 height 7
radio input "true"
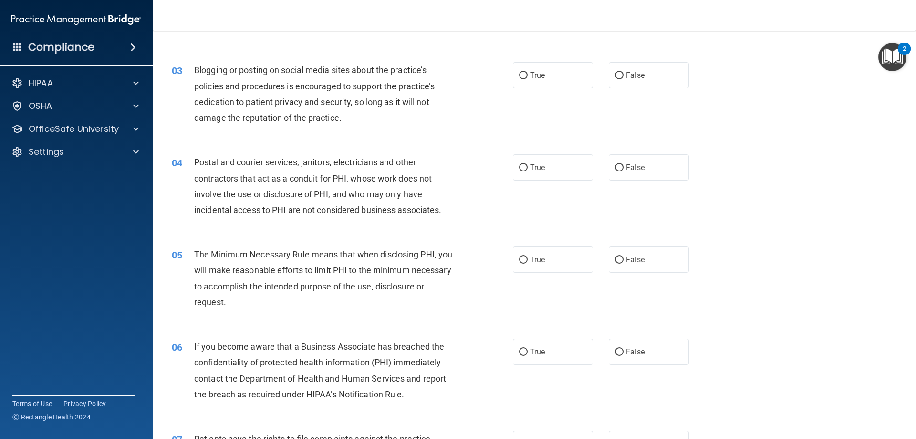
scroll to position [174, 0]
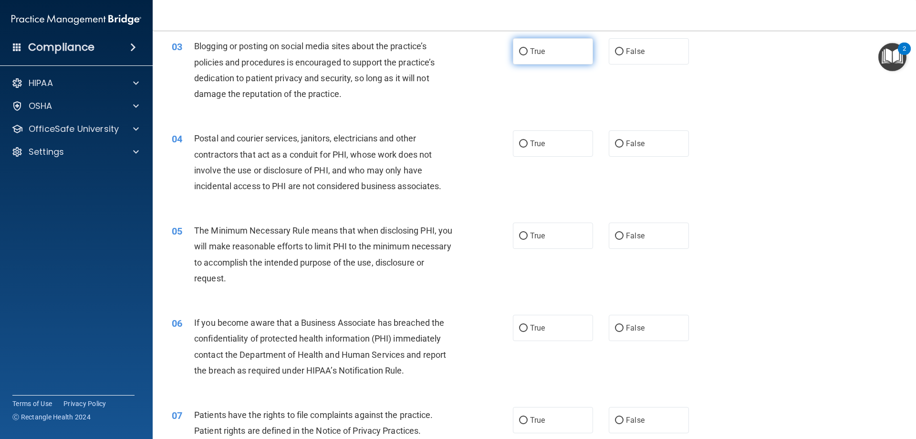
click at [539, 64] on label "True" at bounding box center [553, 51] width 80 height 26
click at [528, 55] on input "True" at bounding box center [523, 51] width 9 height 7
radio input "true"
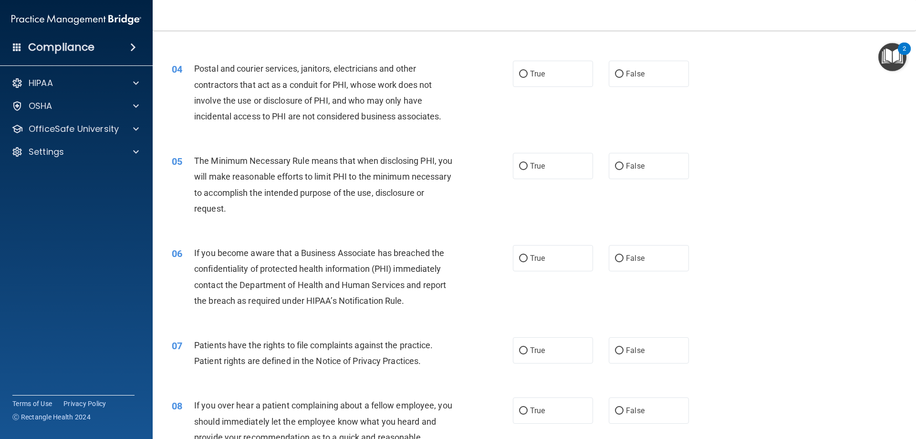
scroll to position [269, 0]
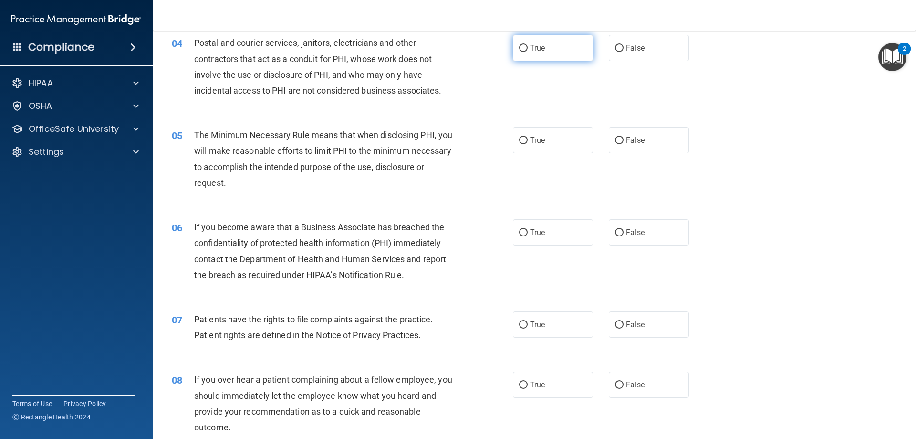
click at [548, 55] on label "True" at bounding box center [553, 48] width 80 height 26
click at [528, 52] on input "True" at bounding box center [523, 48] width 9 height 7
radio input "true"
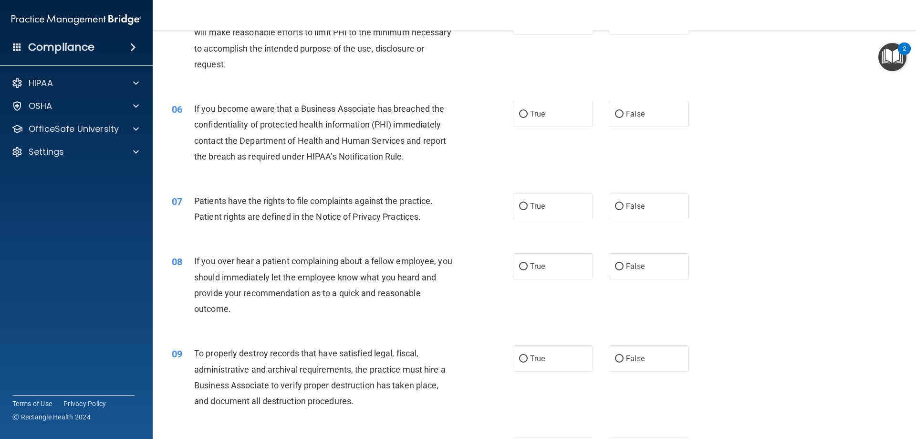
scroll to position [365, 0]
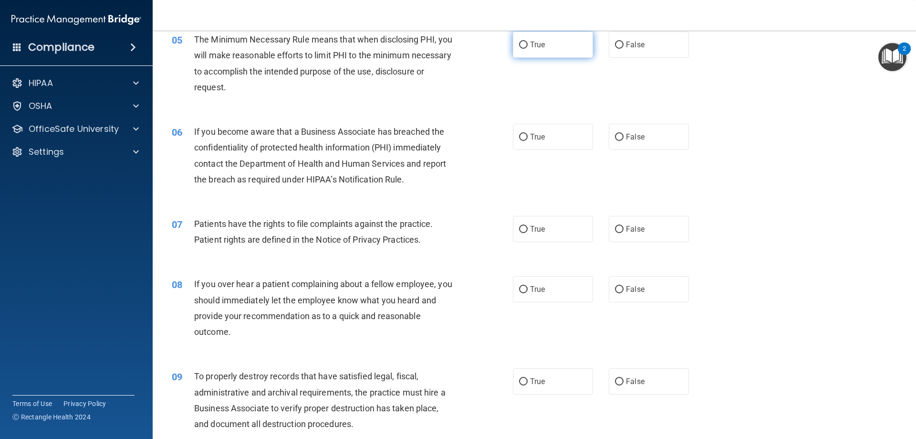
click at [543, 44] on label "True" at bounding box center [553, 44] width 80 height 26
click at [528, 44] on input "True" at bounding box center [523, 45] width 9 height 7
radio input "true"
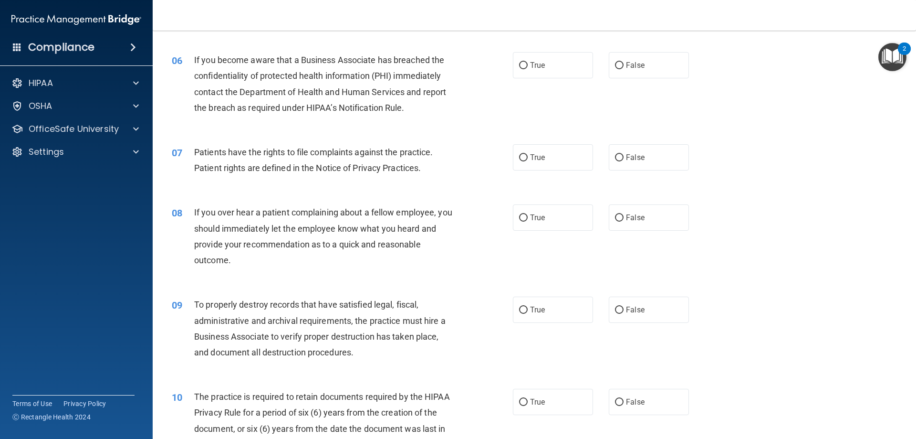
scroll to position [460, 0]
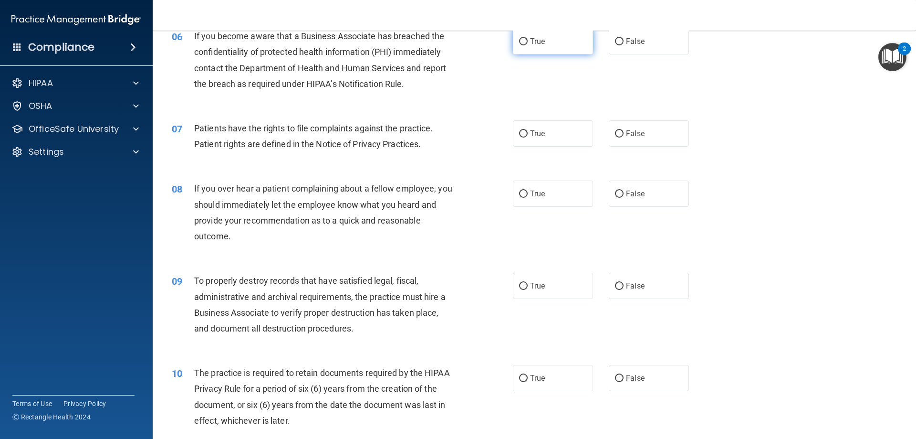
click at [564, 47] on label "True" at bounding box center [553, 41] width 80 height 26
click at [528, 45] on input "True" at bounding box center [523, 41] width 9 height 7
radio input "true"
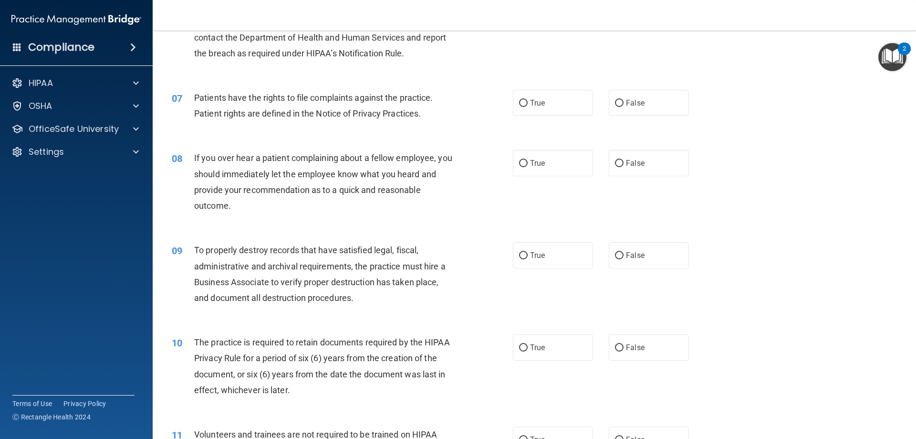
scroll to position [508, 0]
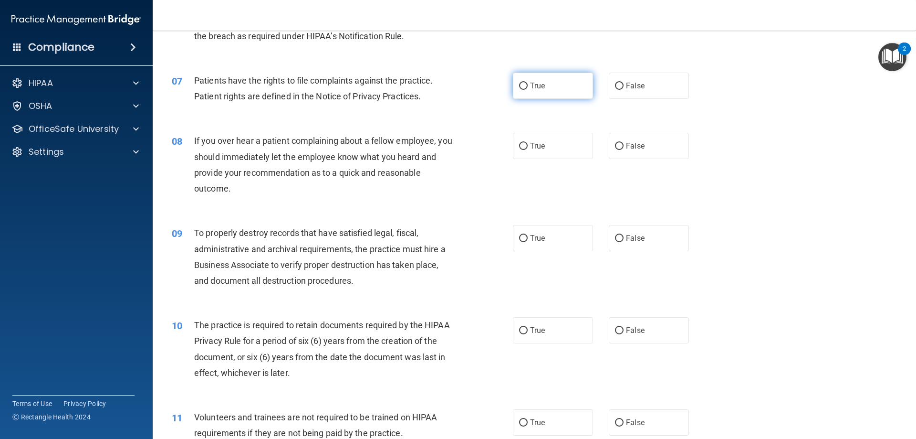
click at [538, 83] on span "True" at bounding box center [537, 85] width 15 height 9
click at [528, 83] on input "True" at bounding box center [523, 86] width 9 height 7
radio input "true"
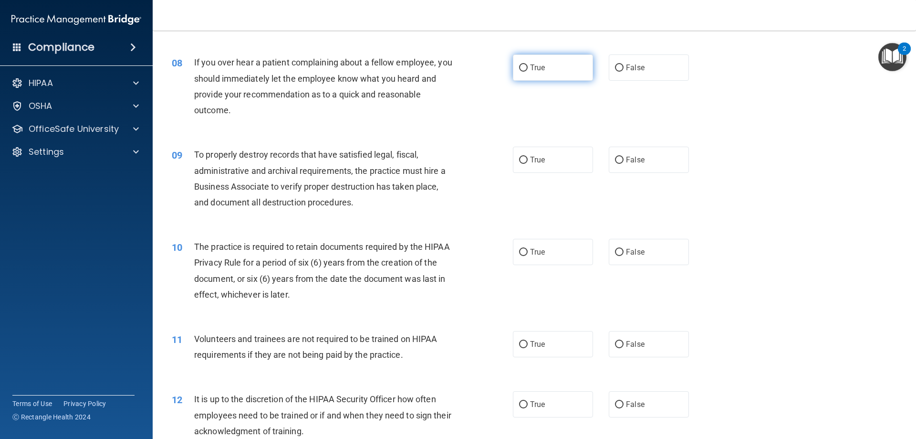
scroll to position [603, 0]
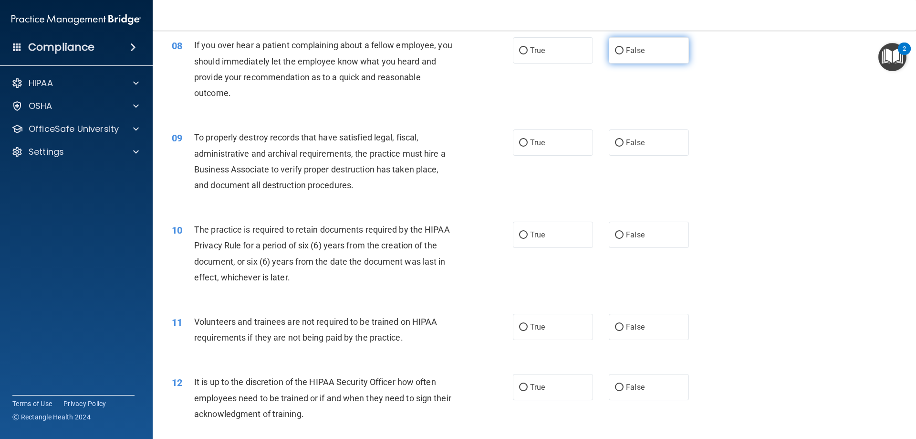
click at [643, 51] on label "False" at bounding box center [649, 50] width 80 height 26
click at [624, 51] on input "False" at bounding box center [619, 50] width 9 height 7
radio input "true"
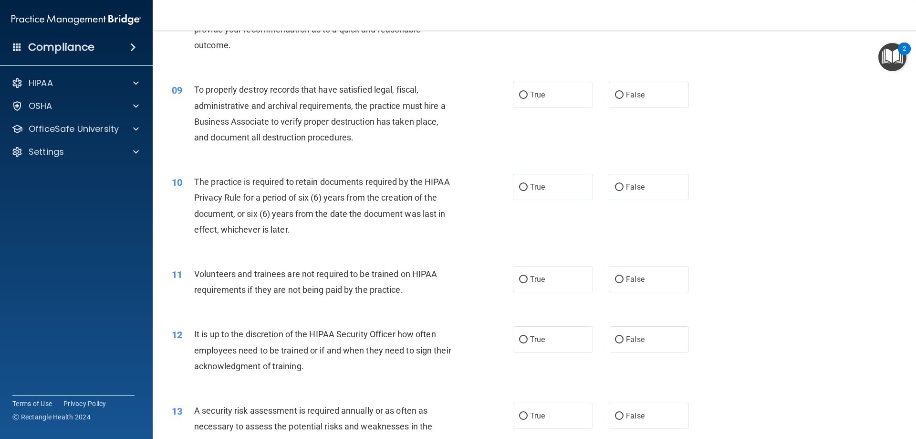
scroll to position [699, 0]
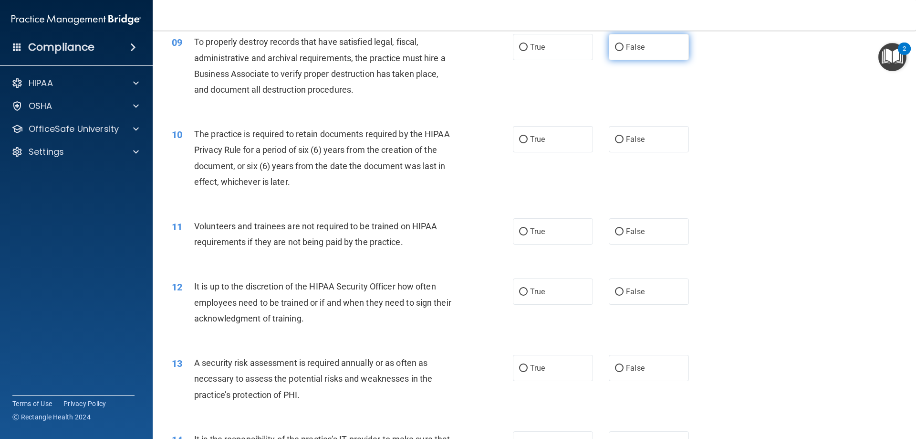
click at [619, 47] on input "False" at bounding box center [619, 47] width 9 height 7
radio input "true"
click at [548, 137] on label "True" at bounding box center [553, 139] width 80 height 26
click at [528, 137] on input "True" at bounding box center [523, 139] width 9 height 7
radio input "true"
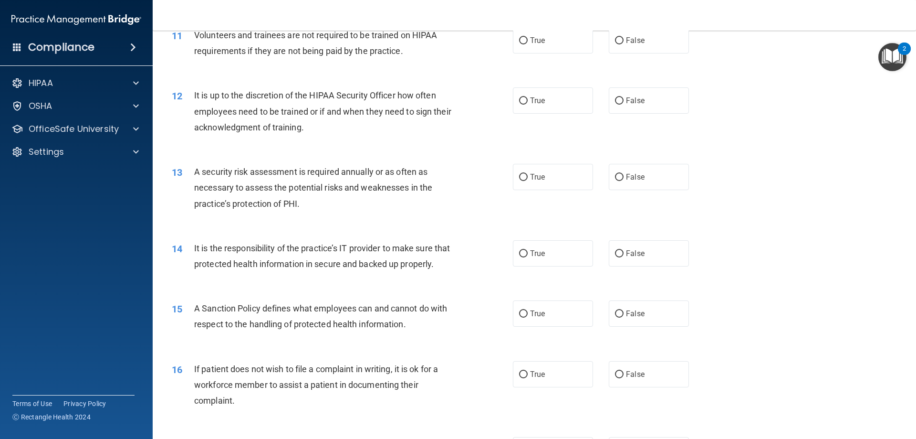
scroll to position [842, 0]
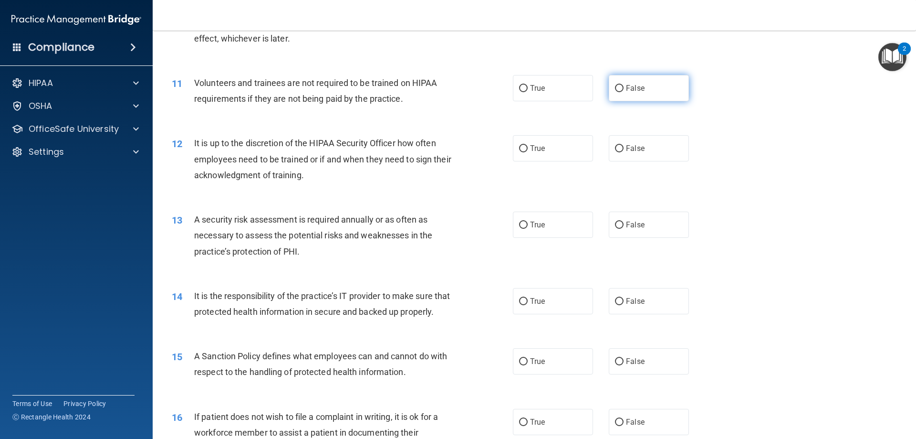
click at [632, 87] on span "False" at bounding box center [635, 88] width 19 height 9
click at [624, 87] on input "False" at bounding box center [619, 88] width 9 height 7
radio input "true"
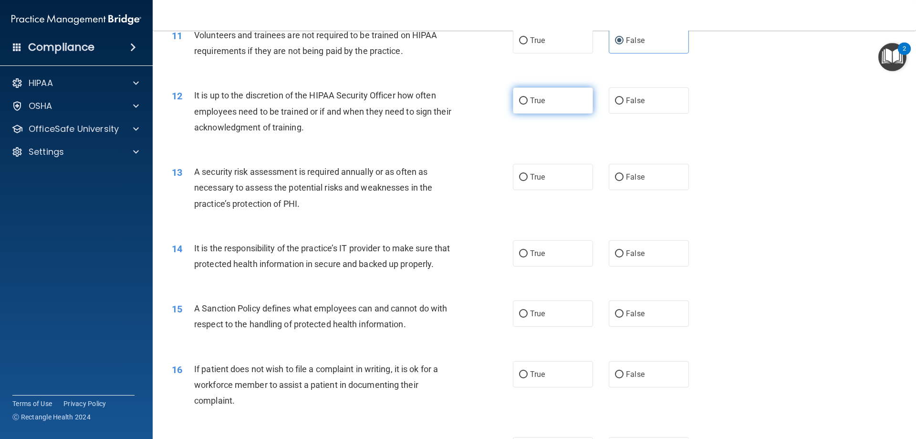
click at [569, 105] on label "True" at bounding box center [553, 100] width 80 height 26
click at [528, 105] on input "True" at bounding box center [523, 100] width 9 height 7
radio input "true"
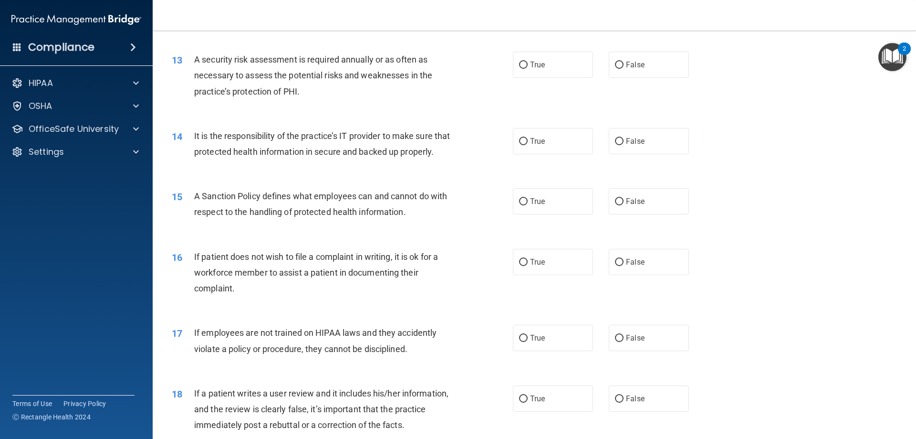
scroll to position [985, 0]
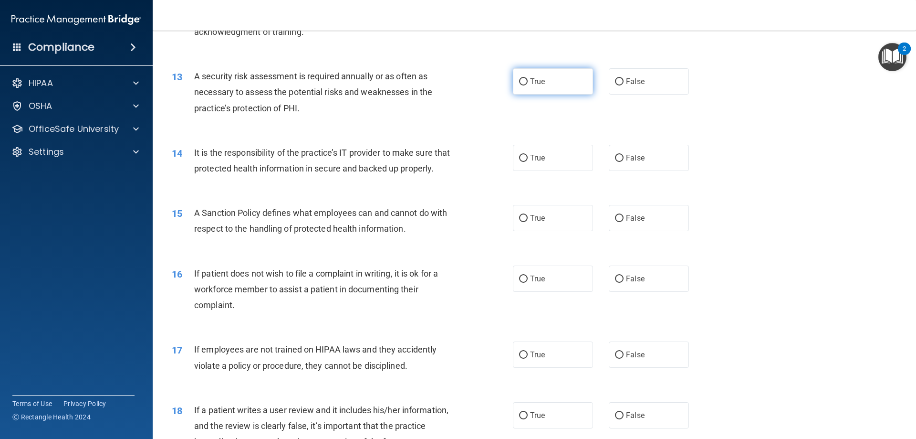
click at [537, 88] on label "True" at bounding box center [553, 81] width 80 height 26
click at [528, 85] on input "True" at bounding box center [523, 81] width 9 height 7
radio input "true"
click at [532, 166] on label "True" at bounding box center [553, 158] width 80 height 26
click at [528, 162] on input "True" at bounding box center [523, 158] width 9 height 7
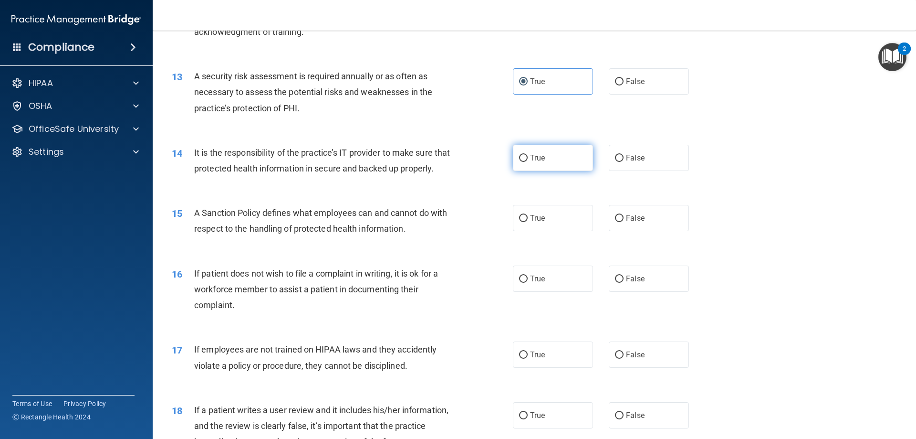
radio input "true"
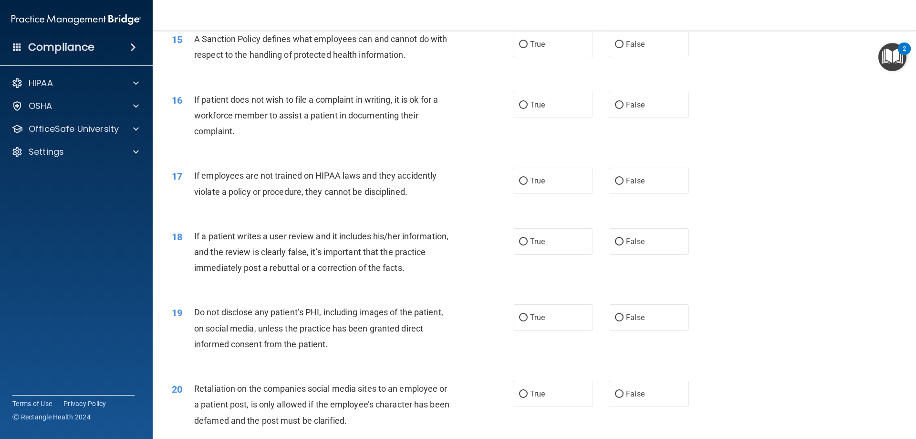
scroll to position [1176, 0]
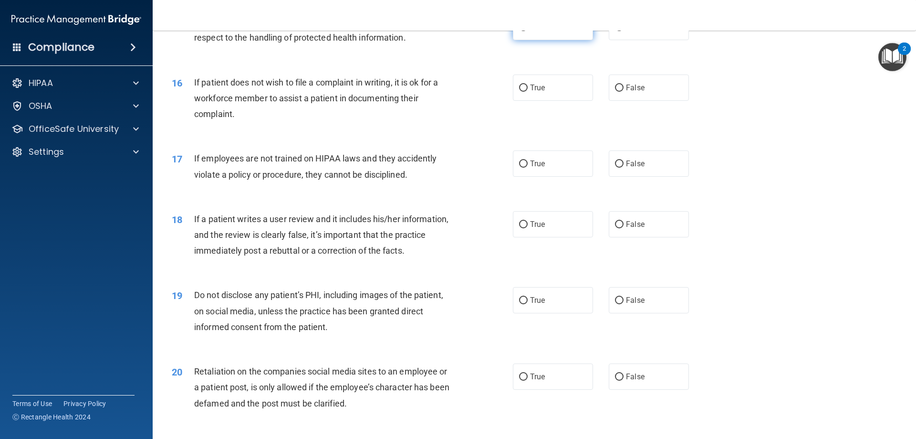
click at [541, 40] on label "True" at bounding box center [553, 27] width 80 height 26
click at [528, 31] on input "True" at bounding box center [523, 27] width 9 height 7
radio input "true"
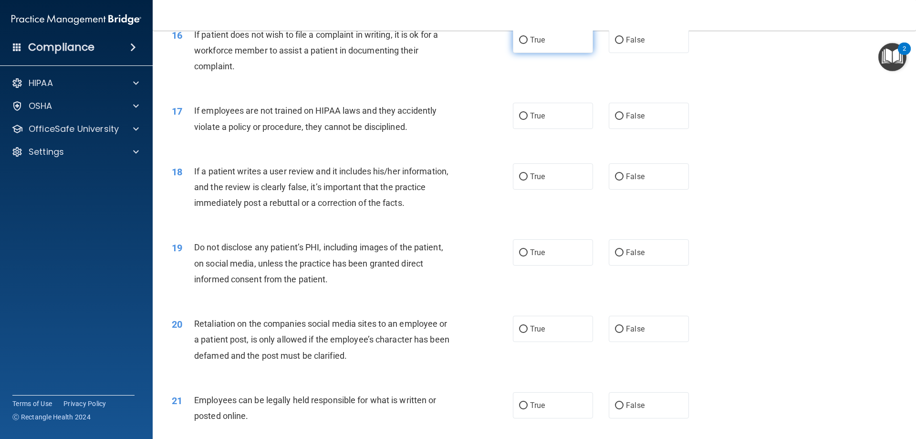
click at [513, 53] on label "True" at bounding box center [553, 40] width 80 height 26
click at [519, 44] on input "True" at bounding box center [523, 40] width 9 height 7
radio input "true"
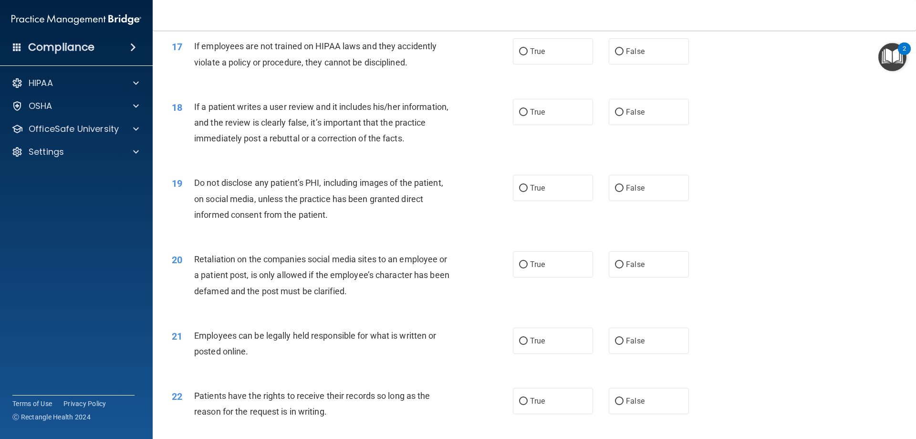
scroll to position [1271, 0]
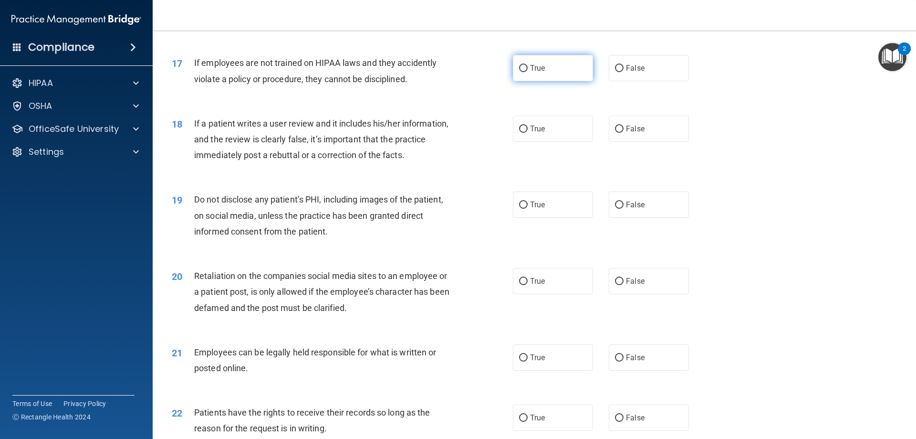
click at [520, 72] on input "True" at bounding box center [523, 68] width 9 height 7
radio input "true"
click at [612, 81] on label "False" at bounding box center [649, 68] width 80 height 26
click at [615, 72] on input "False" at bounding box center [619, 68] width 9 height 7
radio input "true"
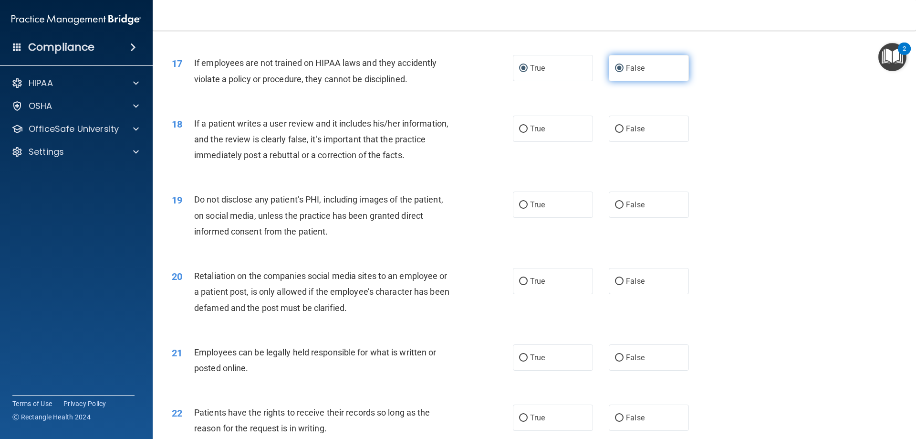
radio input "false"
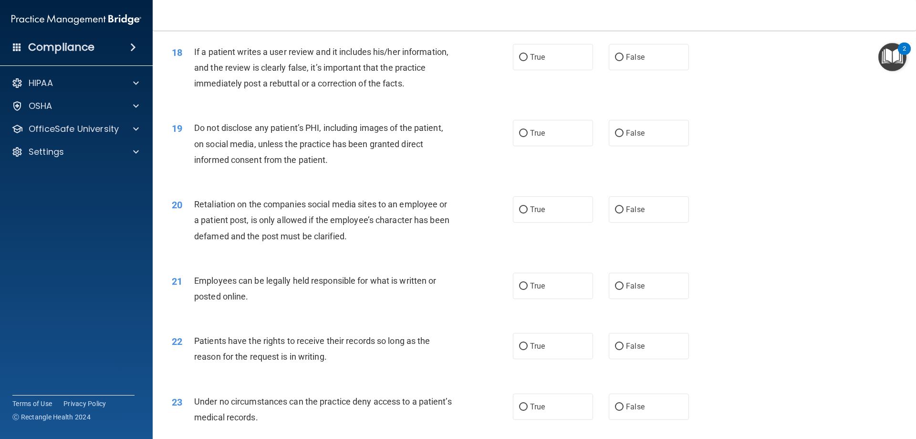
scroll to position [1367, 0]
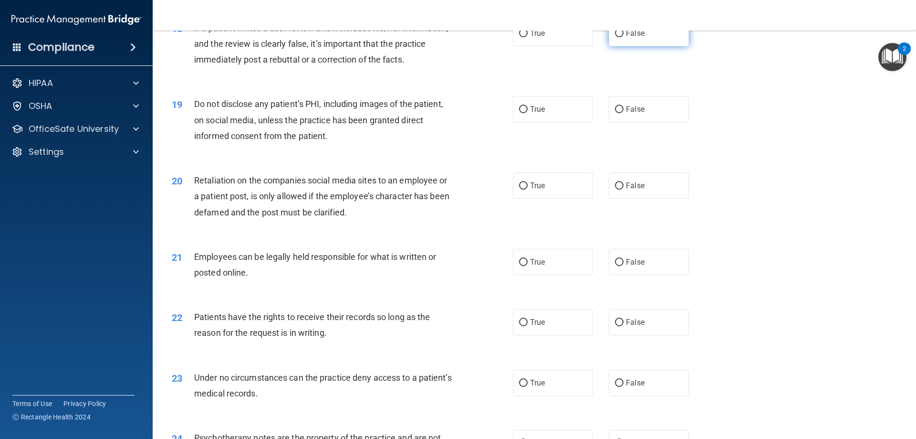
click at [628, 38] on span "False" at bounding box center [635, 33] width 19 height 9
click at [624, 37] on input "False" at bounding box center [619, 33] width 9 height 7
radio input "true"
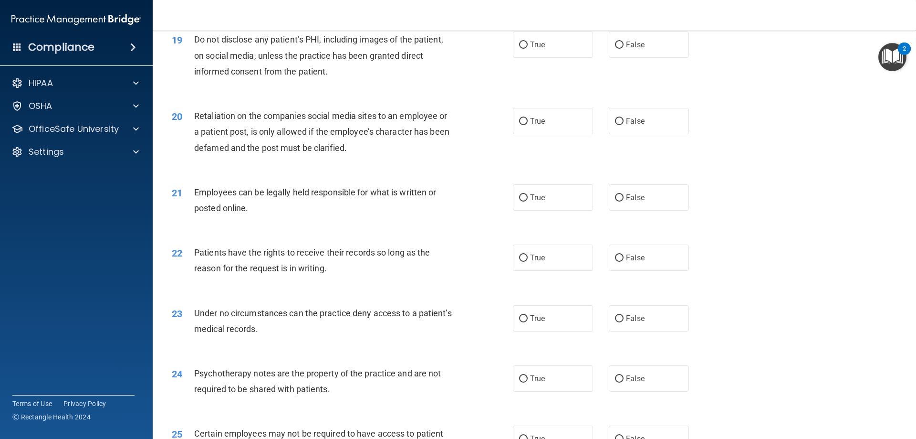
scroll to position [1415, 0]
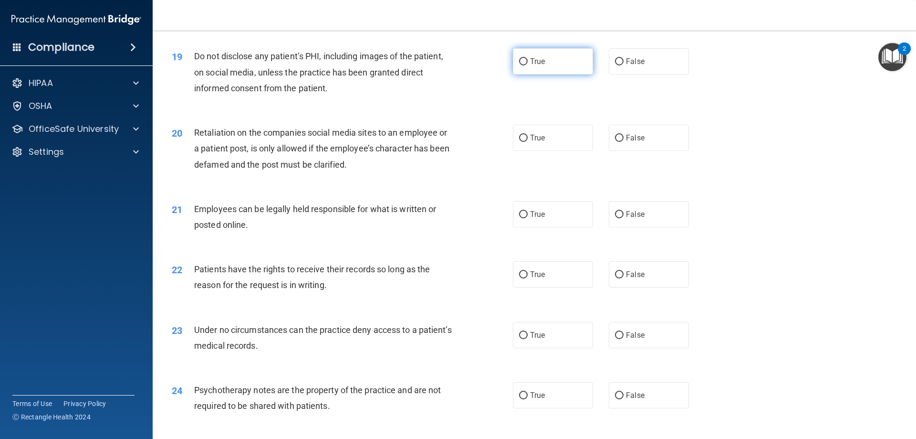
click at [565, 74] on label "True" at bounding box center [553, 61] width 80 height 26
click at [528, 65] on input "True" at bounding box center [523, 61] width 9 height 7
radio input "true"
click at [628, 66] on span "False" at bounding box center [635, 61] width 19 height 9
click at [624, 65] on input "False" at bounding box center [619, 61] width 9 height 7
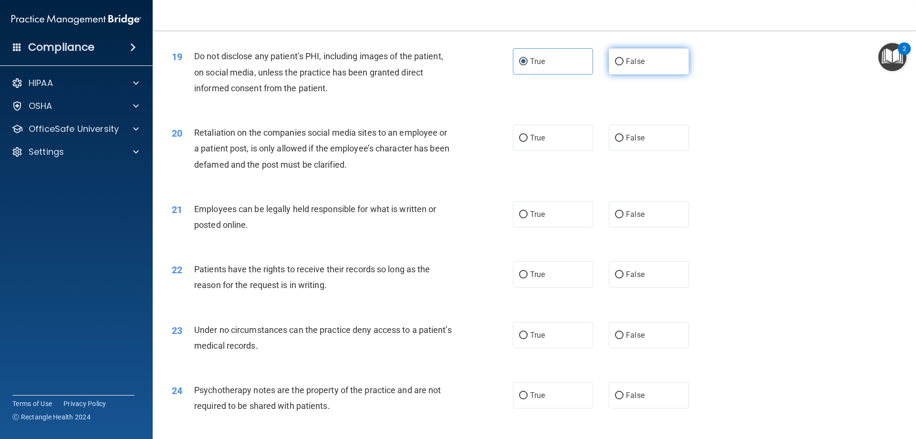
radio input "true"
radio input "false"
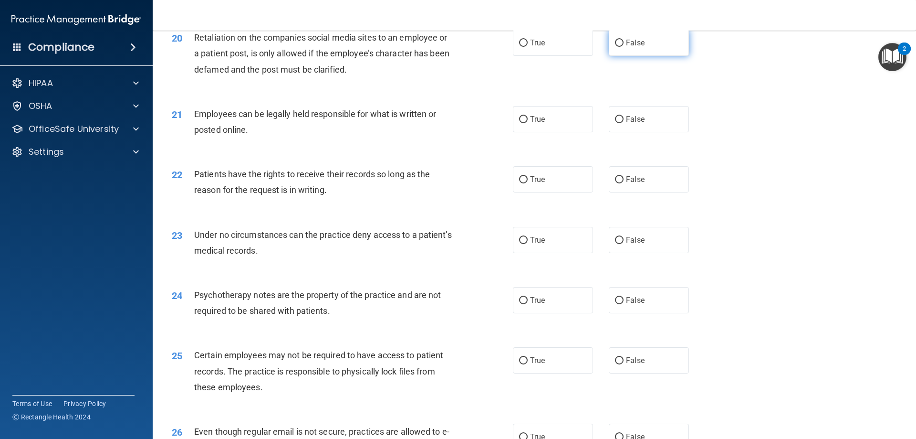
scroll to position [1510, 0]
click at [626, 47] on span "False" at bounding box center [635, 42] width 19 height 9
click at [623, 46] on input "False" at bounding box center [619, 42] width 9 height 7
radio input "true"
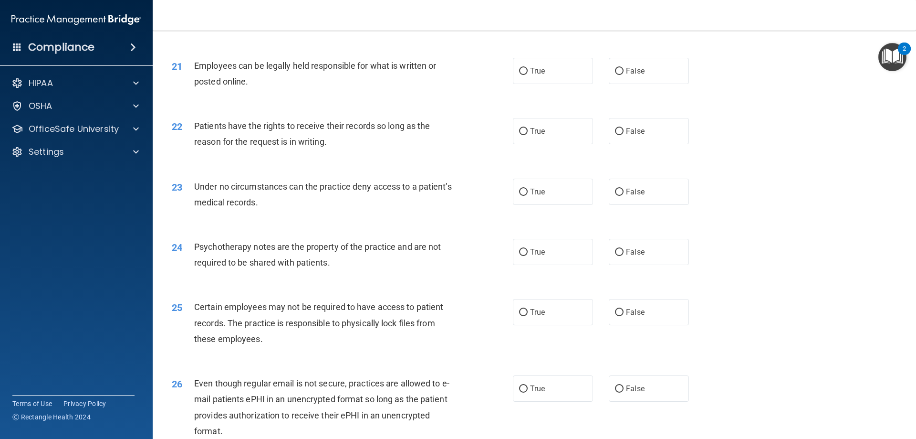
scroll to position [1605, 0]
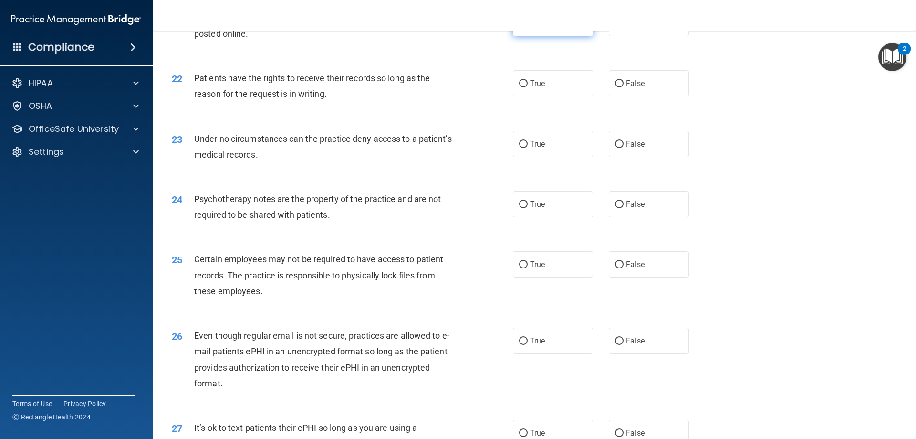
click at [552, 36] on label "True" at bounding box center [553, 23] width 80 height 26
click at [528, 27] on input "True" at bounding box center [523, 23] width 9 height 7
radio input "true"
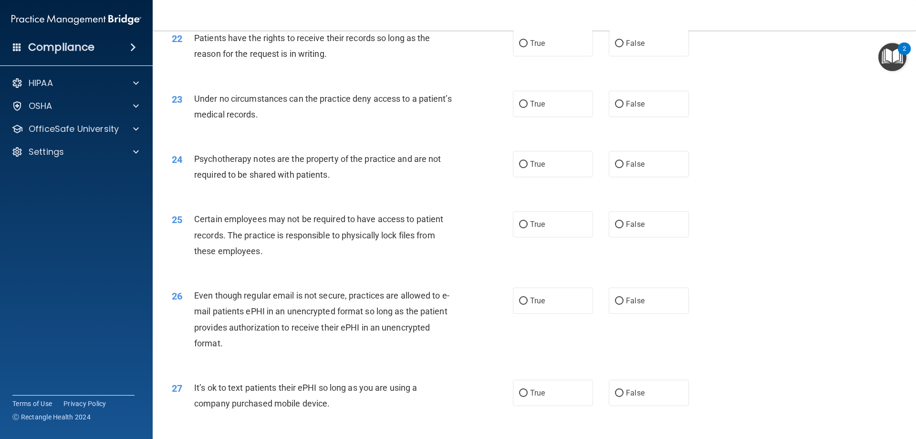
scroll to position [1648, 0]
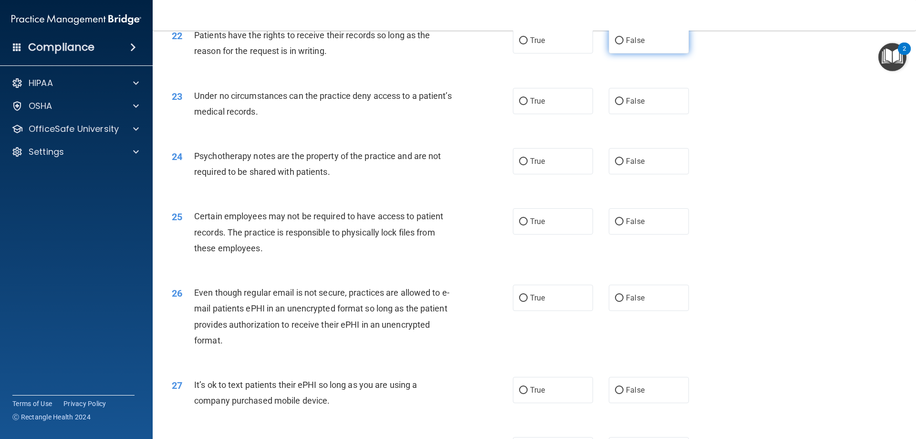
click at [626, 45] on span "False" at bounding box center [635, 40] width 19 height 9
click at [624, 44] on input "False" at bounding box center [619, 40] width 9 height 7
radio input "true"
click at [629, 105] on span "False" at bounding box center [635, 100] width 19 height 9
click at [624, 105] on input "False" at bounding box center [619, 101] width 9 height 7
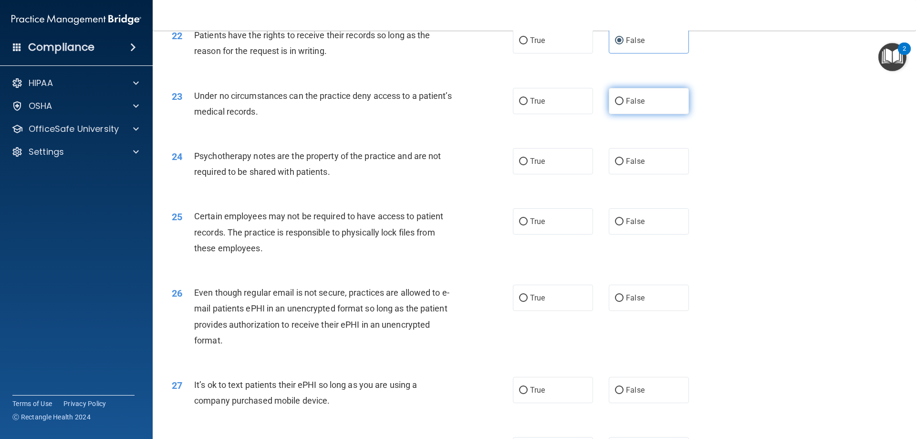
radio input "true"
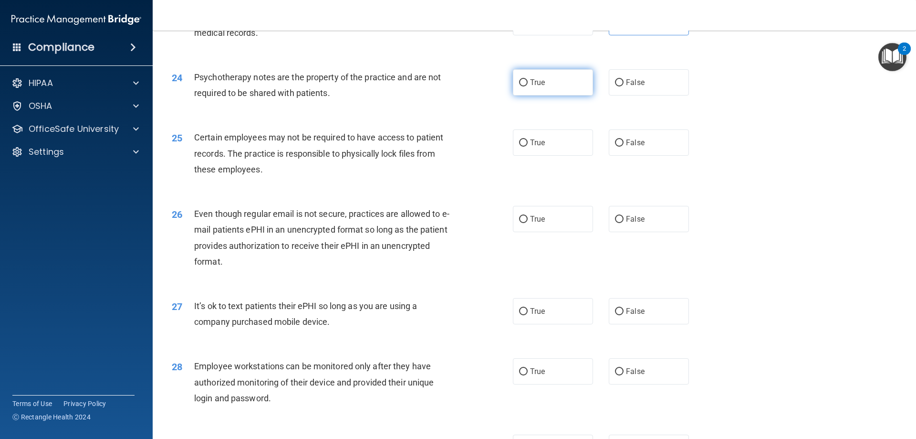
scroll to position [1744, 0]
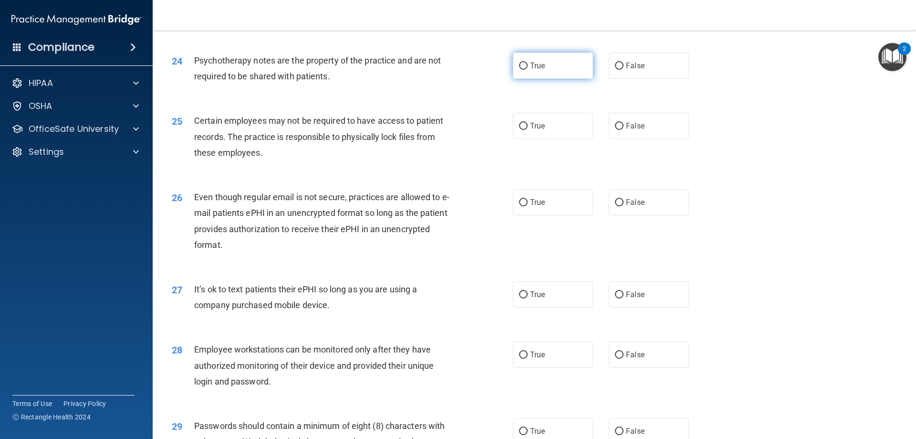
click at [574, 79] on label "True" at bounding box center [553, 65] width 80 height 26
click at [528, 70] on input "True" at bounding box center [523, 66] width 9 height 7
radio input "true"
click at [631, 70] on span "False" at bounding box center [635, 65] width 19 height 9
click at [624, 70] on input "False" at bounding box center [619, 66] width 9 height 7
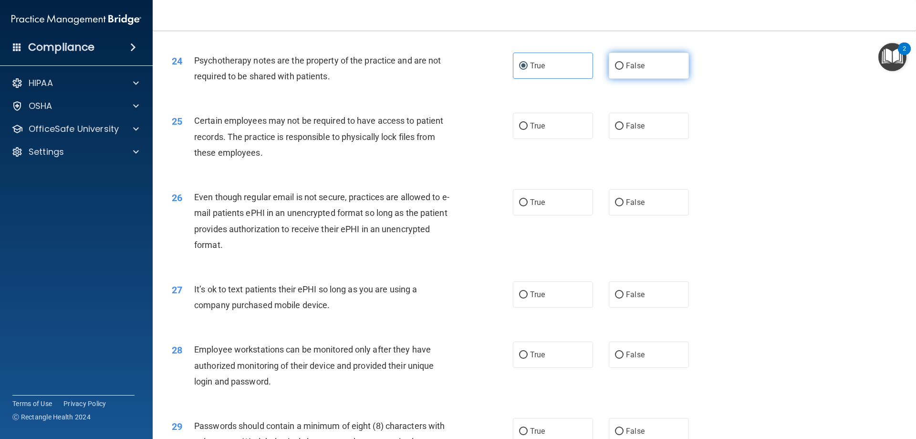
radio input "true"
radio input "false"
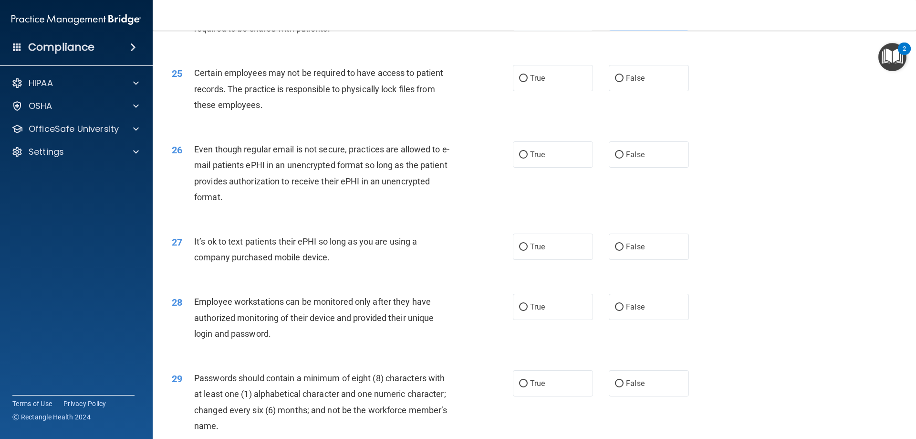
scroll to position [1839, 0]
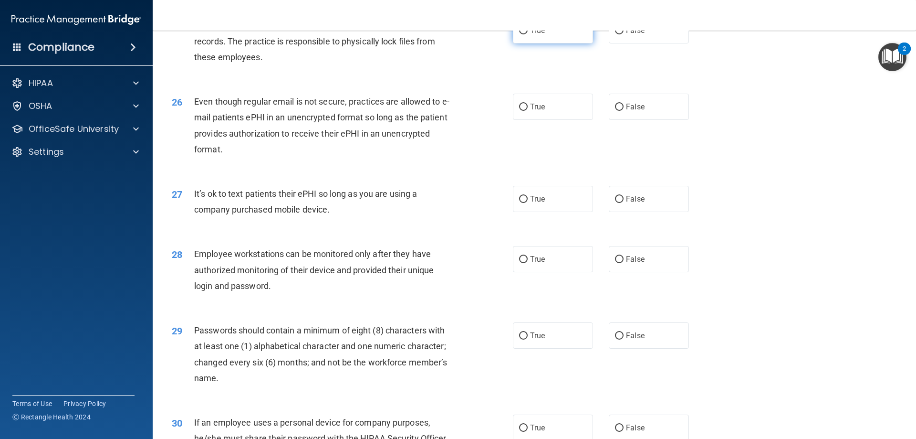
click at [547, 43] on label "True" at bounding box center [553, 30] width 80 height 26
click at [528, 34] on input "True" at bounding box center [523, 30] width 9 height 7
radio input "true"
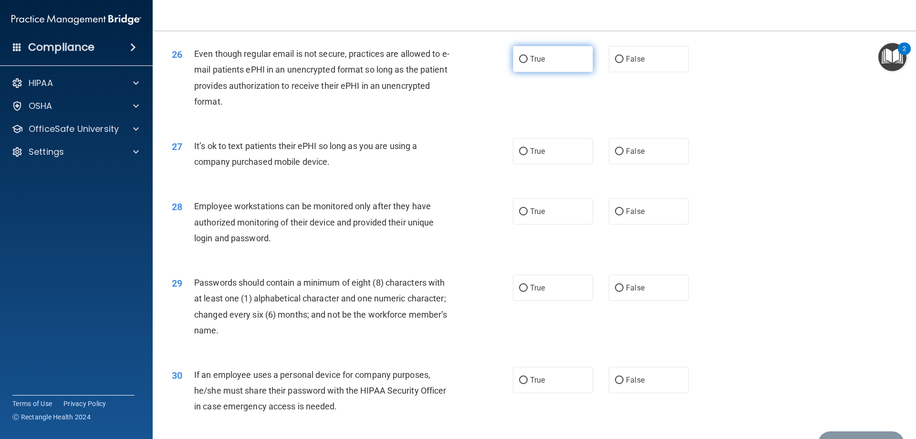
click at [545, 72] on label "True" at bounding box center [553, 59] width 80 height 26
click at [528, 63] on input "True" at bounding box center [523, 59] width 9 height 7
radio input "true"
click at [615, 63] on input "False" at bounding box center [619, 59] width 9 height 7
radio input "true"
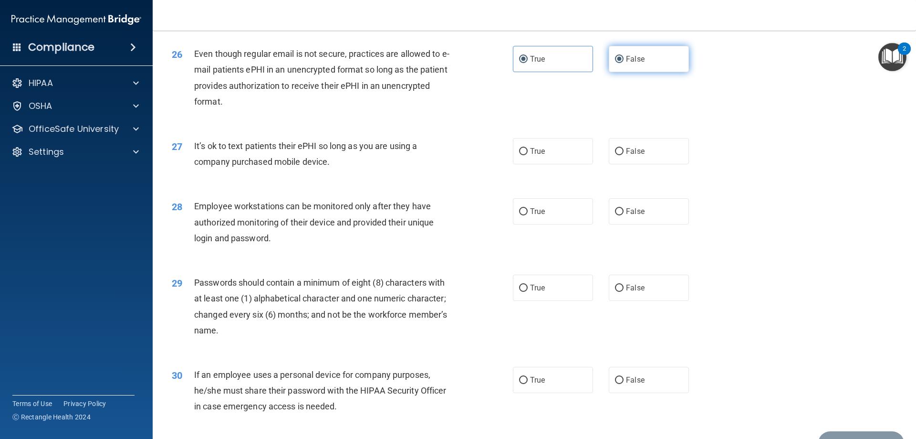
radio input "false"
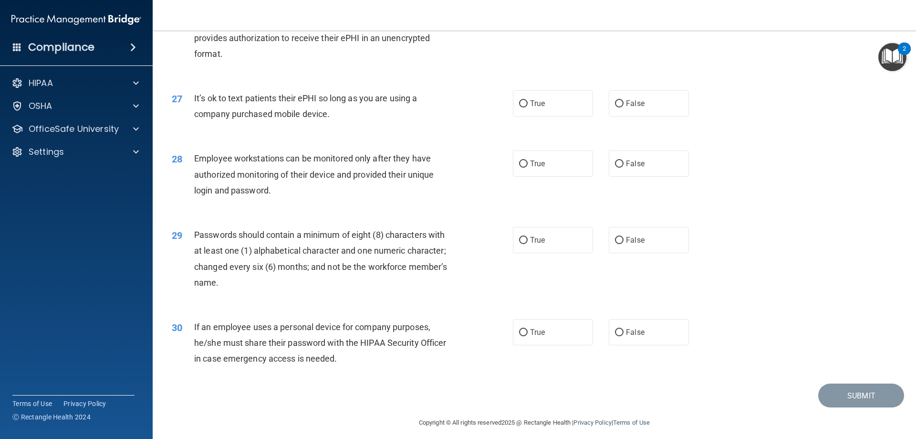
scroll to position [1957, 0]
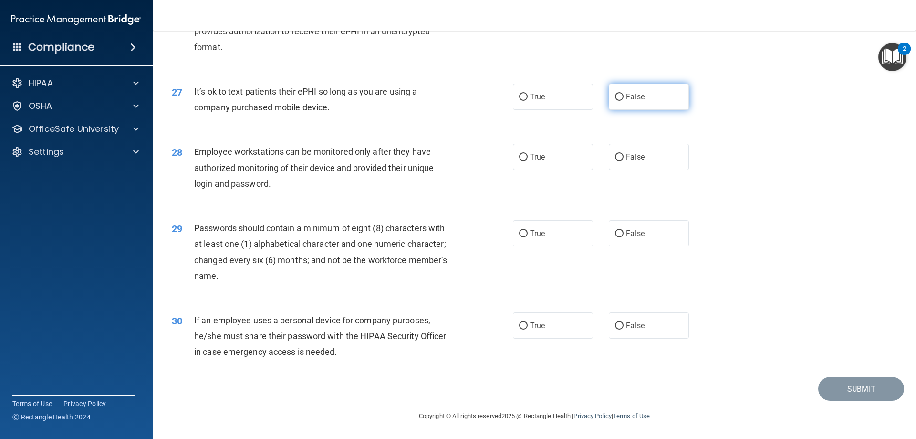
click at [637, 105] on label "False" at bounding box center [649, 97] width 80 height 26
click at [624, 101] on input "False" at bounding box center [619, 97] width 9 height 7
radio input "true"
click at [638, 156] on span "False" at bounding box center [635, 156] width 19 height 9
click at [624, 156] on input "False" at bounding box center [619, 157] width 9 height 7
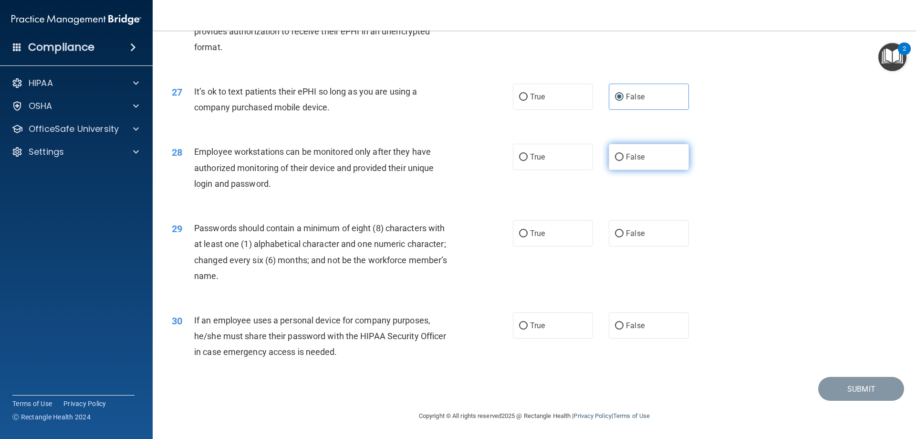
radio input "true"
click at [545, 241] on label "True" at bounding box center [553, 233] width 80 height 26
click at [528, 237] on input "True" at bounding box center [523, 233] width 9 height 7
radio input "true"
click at [615, 330] on label "False" at bounding box center [649, 325] width 80 height 26
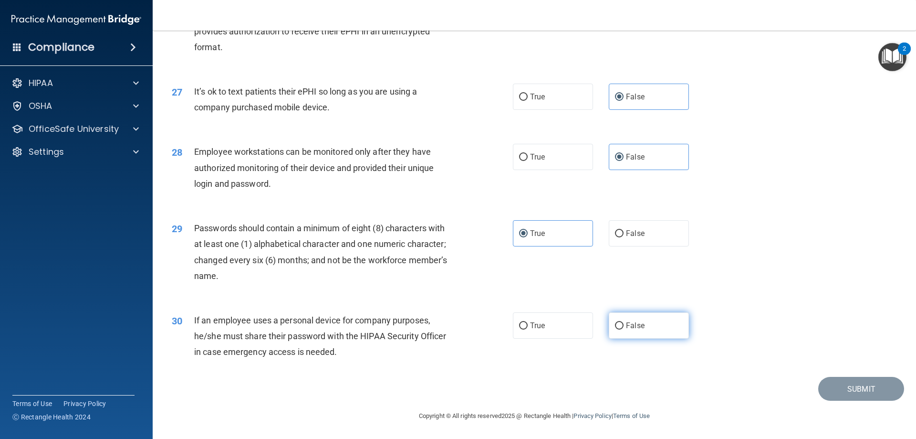
click at [615, 329] on input "False" at bounding box center [619, 325] width 9 height 7
radio input "true"
click at [827, 389] on button "Submit" at bounding box center [861, 389] width 86 height 24
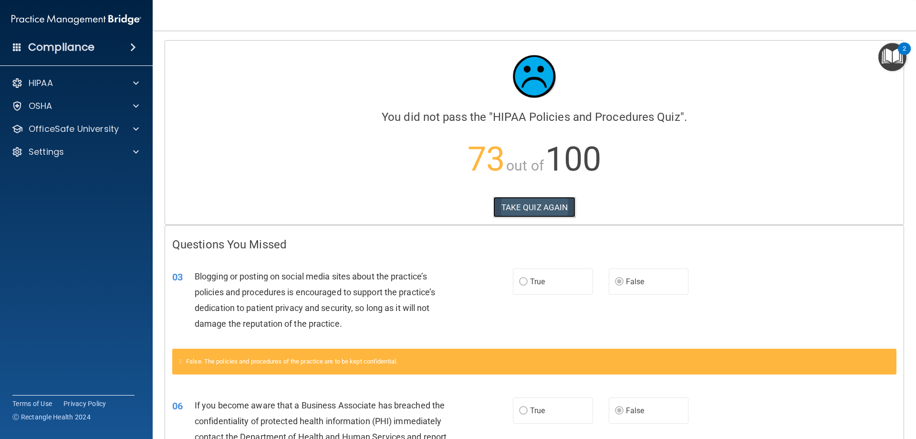
click at [526, 209] on button "TAKE QUIZ AGAIN" at bounding box center [534, 207] width 83 height 21
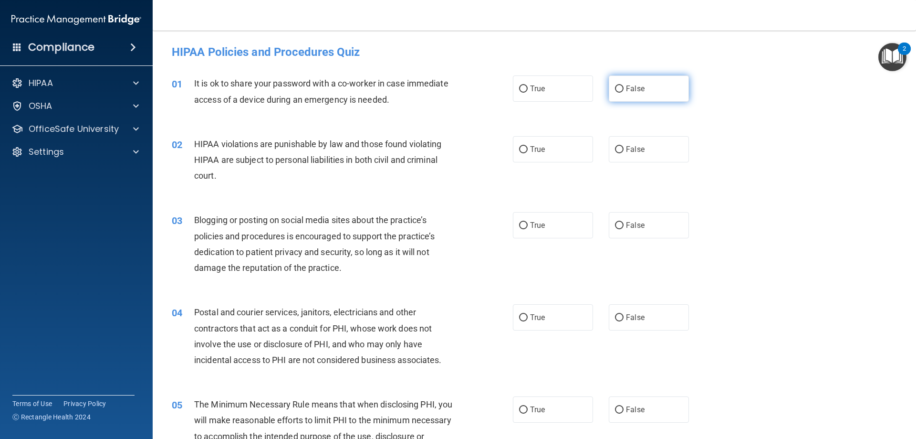
click at [660, 96] on label "False" at bounding box center [649, 88] width 80 height 26
click at [624, 93] on input "False" at bounding box center [619, 88] width 9 height 7
radio input "true"
click at [579, 147] on label "True" at bounding box center [553, 149] width 80 height 26
click at [528, 147] on input "True" at bounding box center [523, 149] width 9 height 7
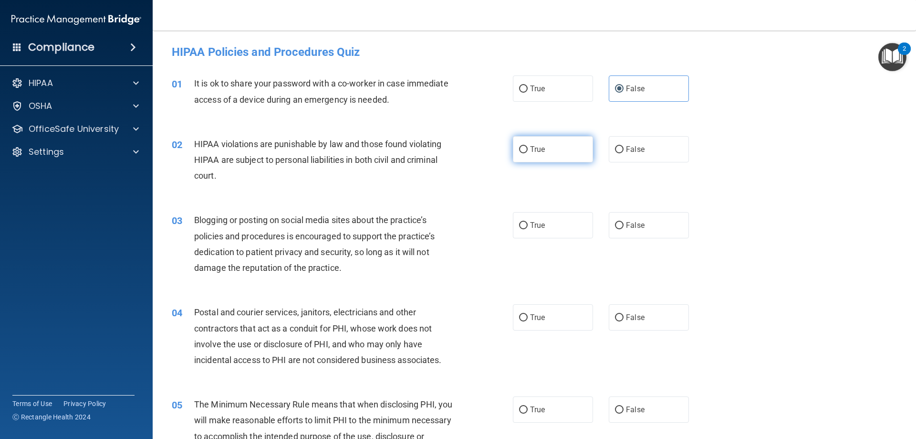
radio input "true"
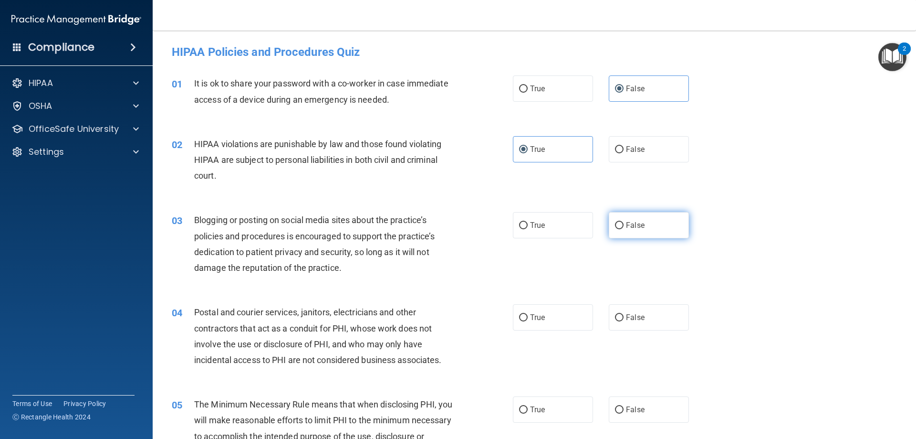
click at [626, 228] on span "False" at bounding box center [635, 224] width 19 height 9
click at [624, 228] on input "False" at bounding box center [619, 225] width 9 height 7
radio input "true"
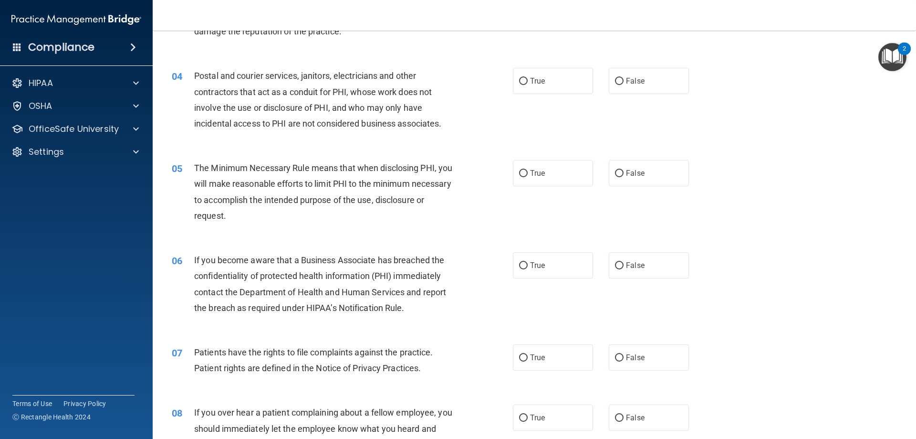
scroll to position [239, 0]
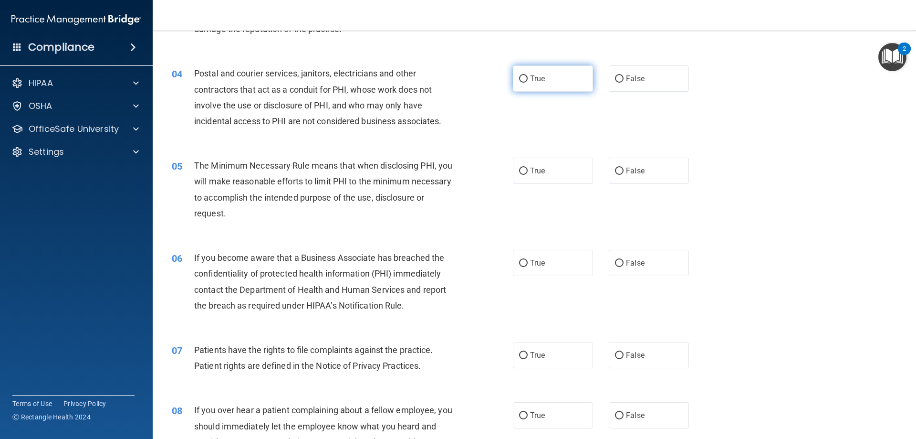
click at [536, 83] on span "True" at bounding box center [537, 78] width 15 height 9
click at [528, 83] on input "True" at bounding box center [523, 78] width 9 height 7
radio input "true"
click at [544, 167] on label "True" at bounding box center [553, 170] width 80 height 26
click at [528, 168] on input "True" at bounding box center [523, 171] width 9 height 7
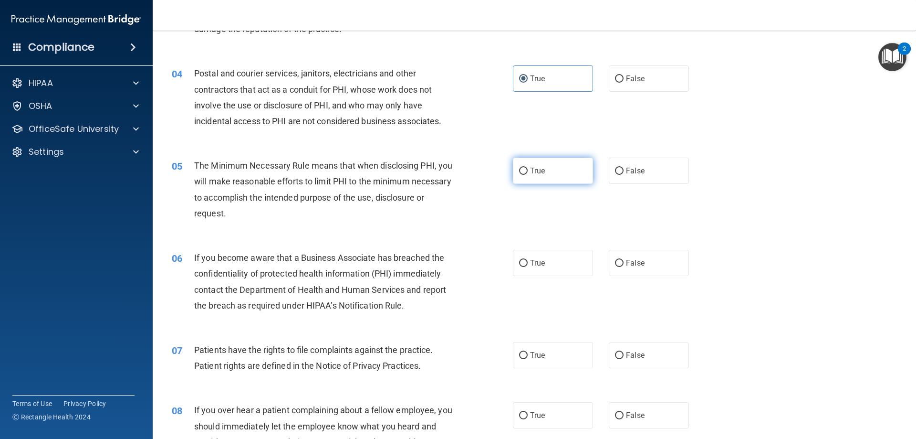
radio input "true"
click at [626, 259] on span "False" at bounding box center [635, 262] width 19 height 9
click at [624, 260] on input "False" at bounding box center [619, 263] width 9 height 7
radio input "true"
click at [530, 356] on span "True" at bounding box center [537, 354] width 15 height 9
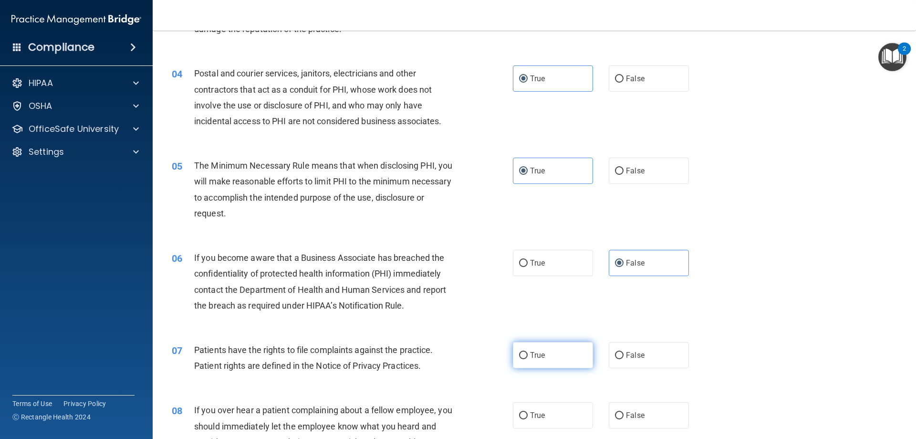
click at [528, 356] on input "True" at bounding box center [523, 355] width 9 height 7
radio input "true"
click at [626, 416] on span "False" at bounding box center [635, 414] width 19 height 9
click at [624, 416] on input "False" at bounding box center [619, 415] width 9 height 7
radio input "true"
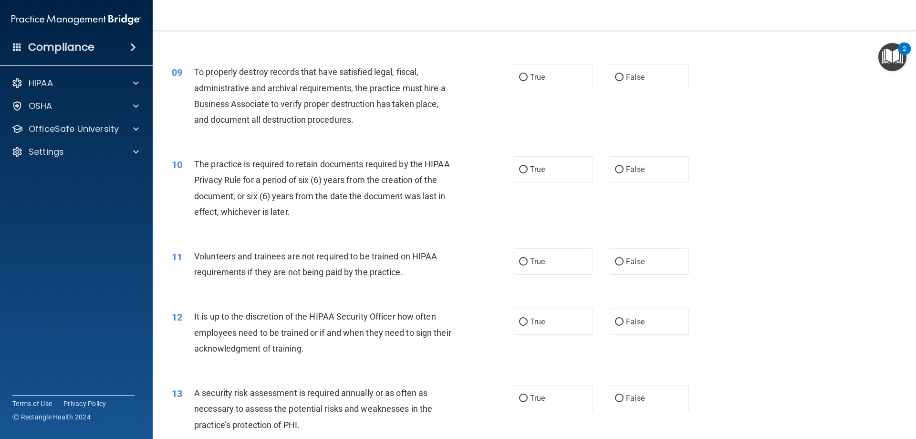
scroll to position [668, 0]
click at [629, 81] on span "False" at bounding box center [635, 77] width 19 height 9
click at [624, 81] on input "False" at bounding box center [619, 77] width 9 height 7
radio input "true"
click at [547, 166] on label "True" at bounding box center [553, 170] width 80 height 26
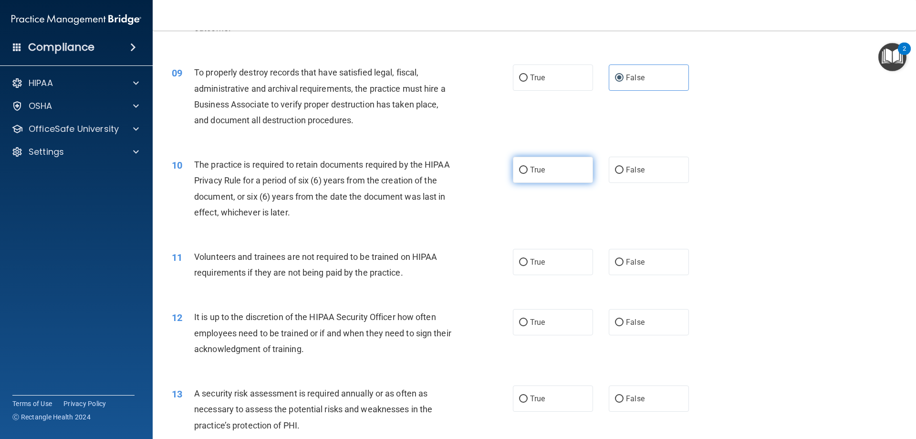
click at [528, 167] on input "True" at bounding box center [523, 170] width 9 height 7
radio input "true"
click at [626, 261] on span "False" at bounding box center [635, 261] width 19 height 9
click at [624, 261] on input "False" at bounding box center [619, 262] width 9 height 7
radio input "true"
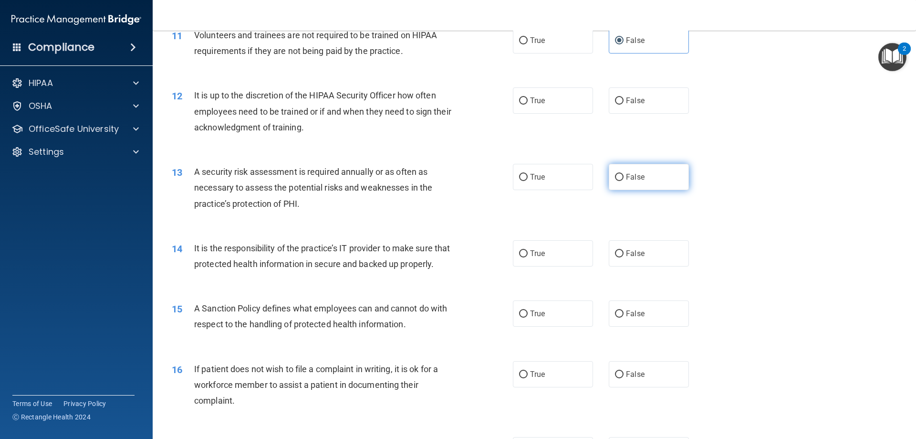
scroll to position [907, 0]
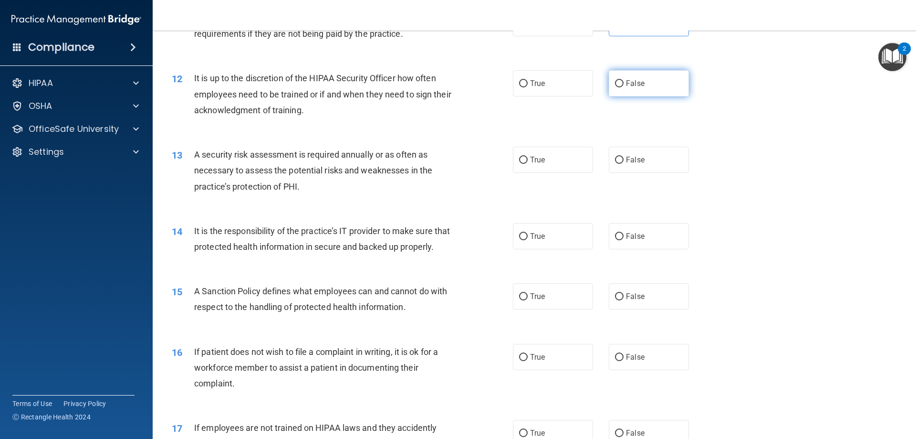
click at [616, 91] on label "False" at bounding box center [649, 83] width 80 height 26
click at [616, 87] on input "False" at bounding box center [619, 83] width 9 height 7
radio input "true"
click at [537, 156] on span "True" at bounding box center [537, 159] width 15 height 9
click at [528, 157] on input "True" at bounding box center [523, 160] width 9 height 7
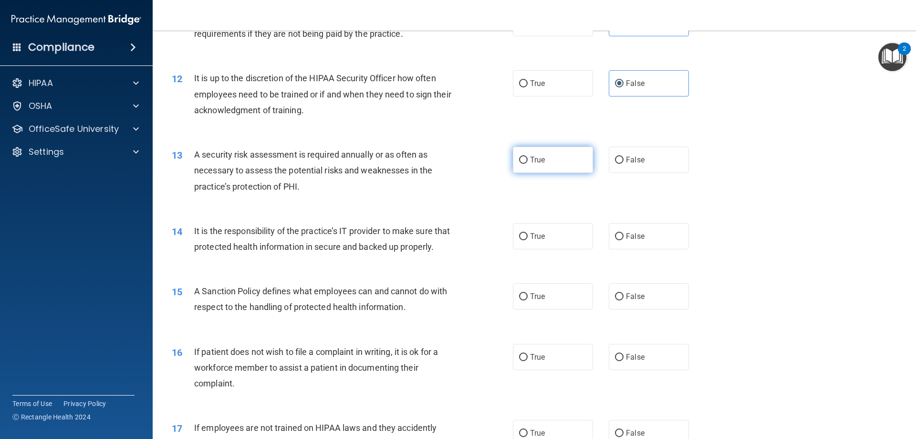
radio input "true"
click at [638, 237] on span "False" at bounding box center [635, 235] width 19 height 9
click at [624, 237] on input "False" at bounding box center [619, 236] width 9 height 7
radio input "true"
click at [644, 305] on label "False" at bounding box center [649, 296] width 80 height 26
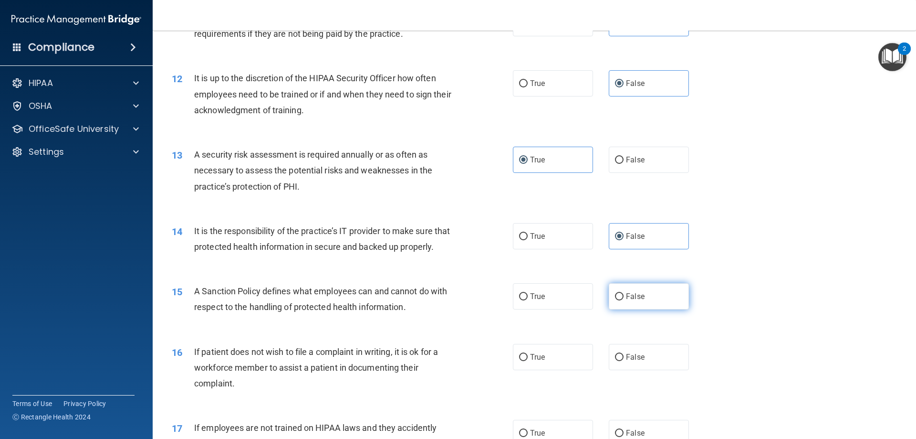
click at [624, 300] on input "False" at bounding box center [619, 296] width 9 height 7
radio input "true"
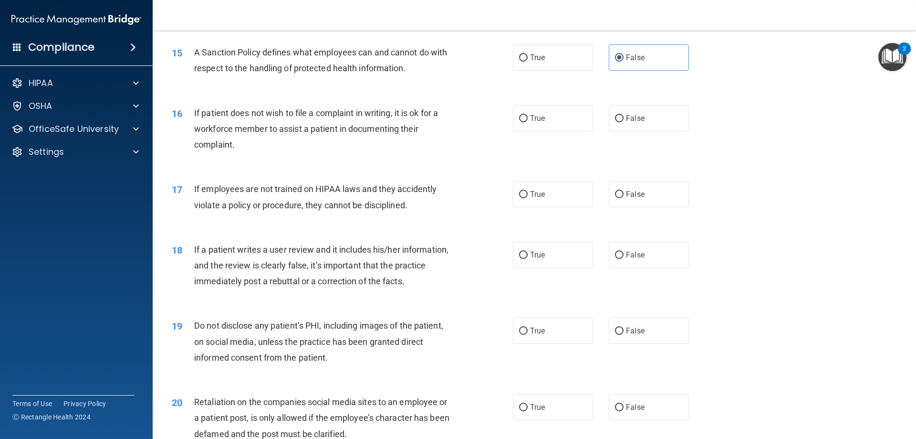
scroll to position [1193, 0]
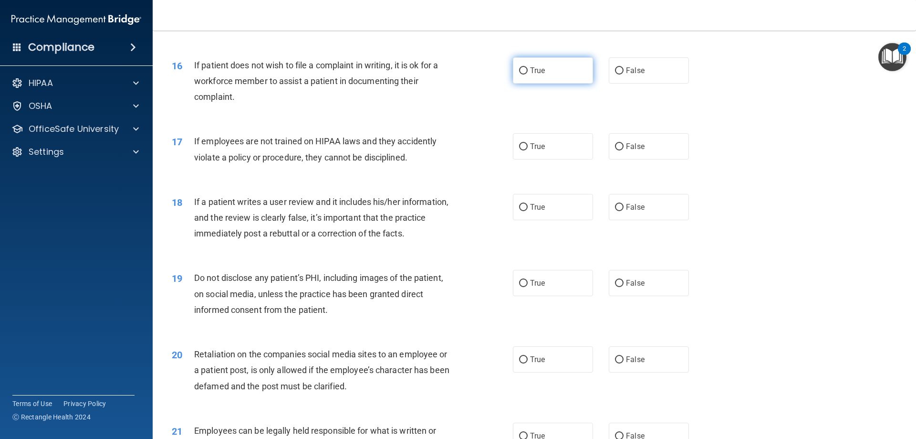
click at [525, 84] on label "True" at bounding box center [553, 70] width 80 height 26
click at [525, 74] on input "True" at bounding box center [523, 70] width 9 height 7
radio input "true"
click at [648, 176] on div "17 If employees are not trained on HIPAA laws and they accidently violate a pol…" at bounding box center [535, 151] width 740 height 60
click at [639, 151] on span "False" at bounding box center [635, 146] width 19 height 9
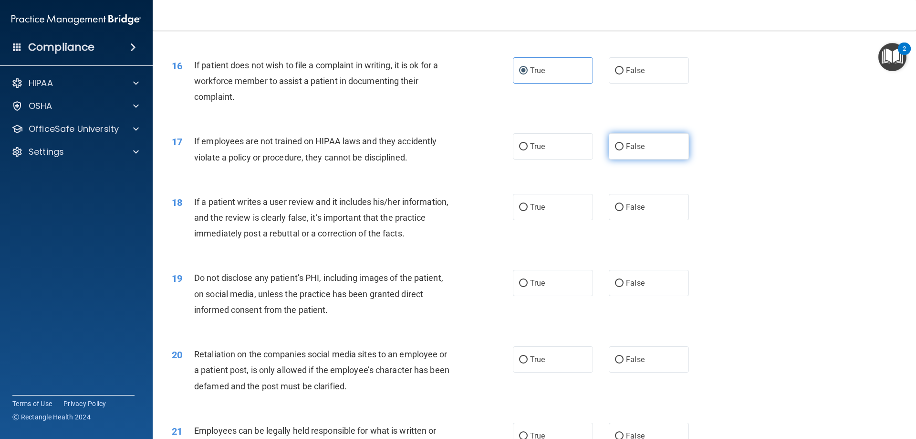
click at [624, 150] on input "False" at bounding box center [619, 146] width 9 height 7
radio input "true"
click at [629, 215] on label "False" at bounding box center [649, 207] width 80 height 26
click at [624, 211] on input "False" at bounding box center [619, 207] width 9 height 7
radio input "true"
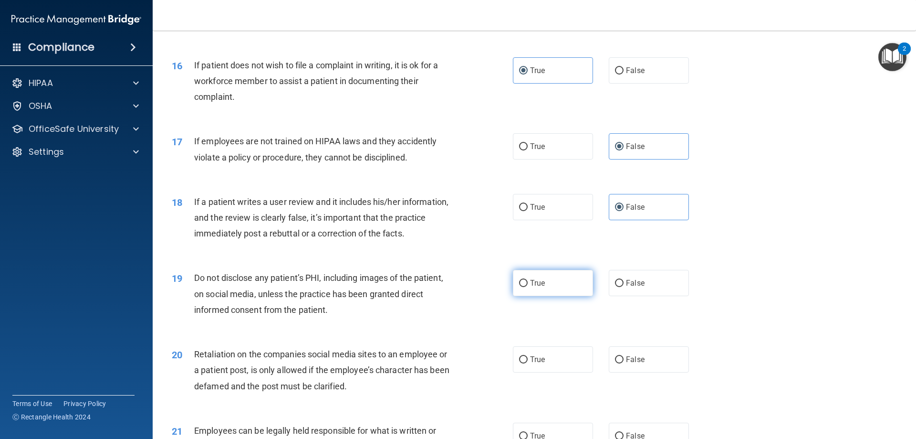
click at [562, 296] on label "True" at bounding box center [553, 283] width 80 height 26
click at [528, 287] on input "True" at bounding box center [523, 283] width 9 height 7
radio input "true"
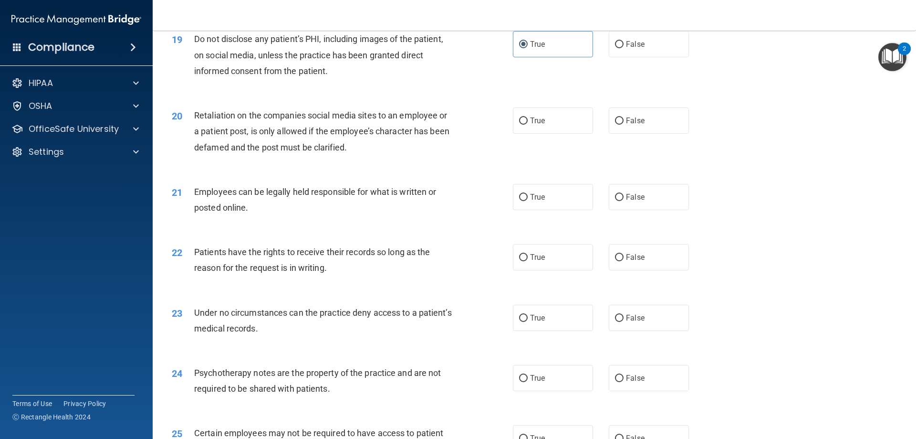
scroll to position [1479, 0]
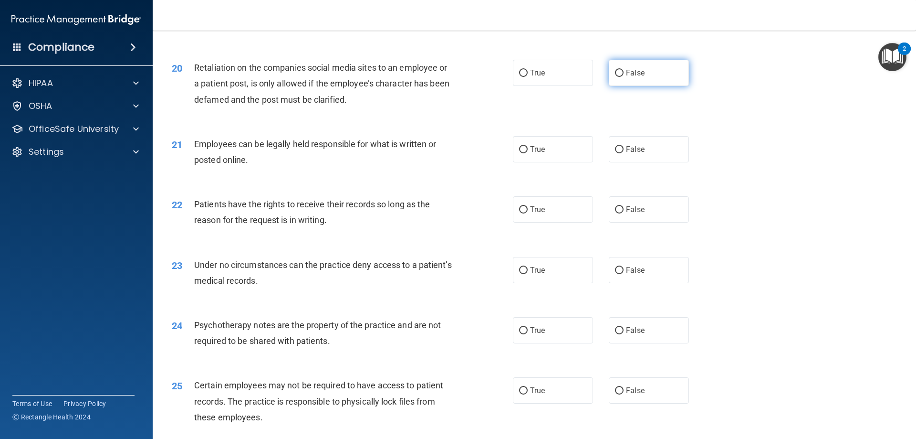
click at [640, 77] on span "False" at bounding box center [635, 72] width 19 height 9
click at [624, 77] on input "False" at bounding box center [619, 73] width 9 height 7
radio input "true"
click at [574, 162] on label "True" at bounding box center [553, 149] width 80 height 26
click at [528, 153] on input "True" at bounding box center [523, 149] width 9 height 7
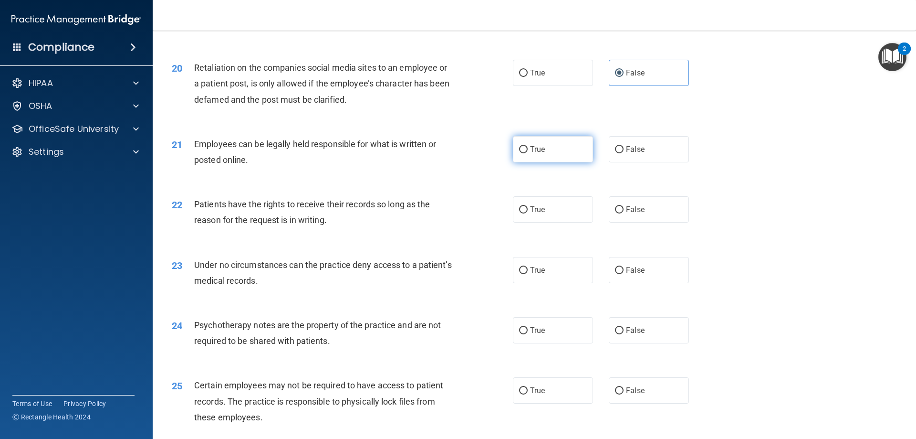
radio input "true"
click at [632, 214] on span "False" at bounding box center [635, 209] width 19 height 9
click at [624, 213] on input "False" at bounding box center [619, 209] width 9 height 7
radio input "true"
click at [633, 279] on label "False" at bounding box center [649, 270] width 80 height 26
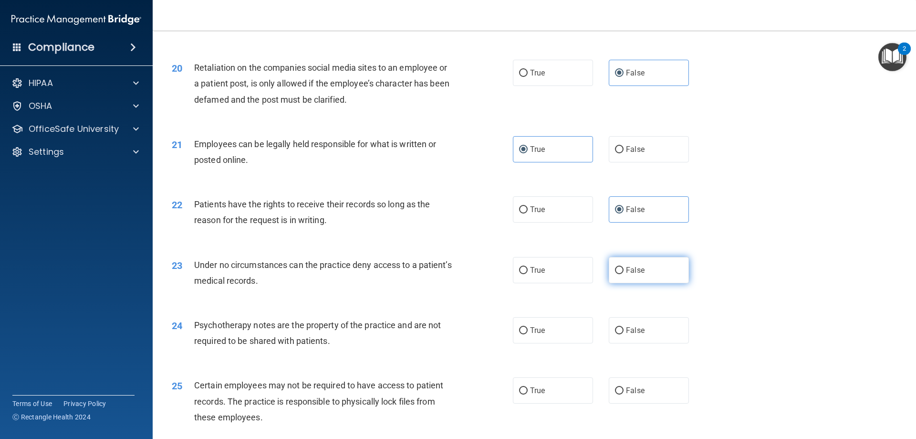
click at [624, 274] on input "False" at bounding box center [619, 270] width 9 height 7
radio input "true"
click at [530, 335] on span "True" at bounding box center [537, 329] width 15 height 9
click at [528, 334] on input "True" at bounding box center [523, 330] width 9 height 7
radio input "true"
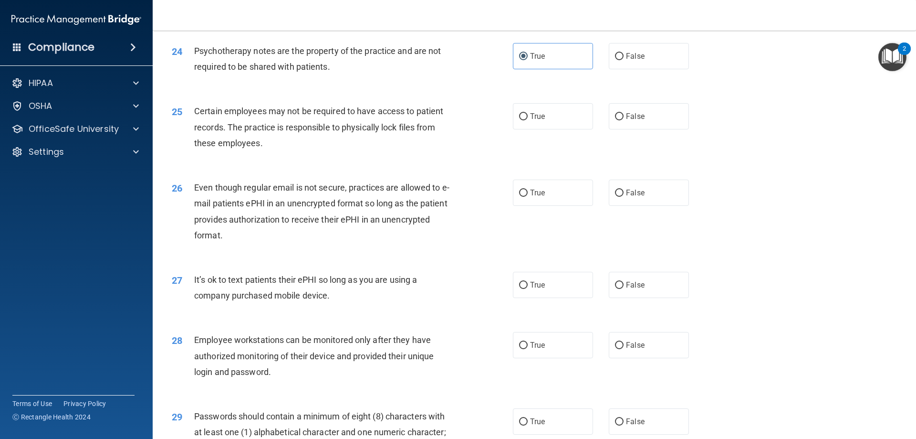
scroll to position [1766, 0]
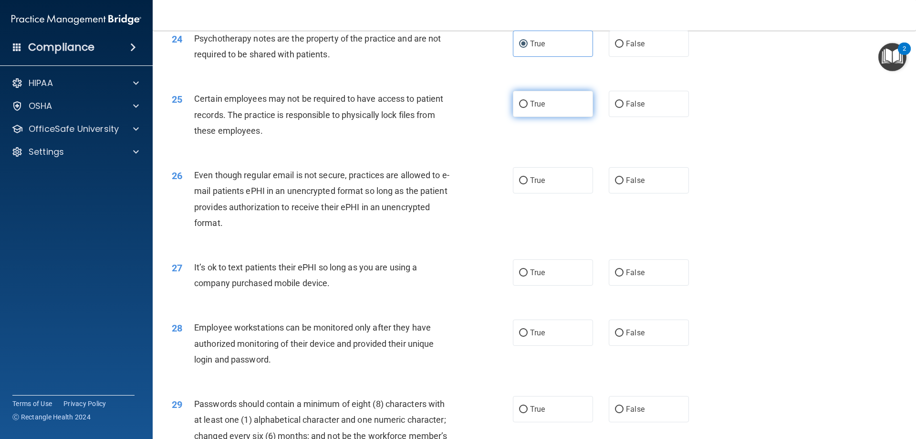
click at [535, 108] on span "True" at bounding box center [537, 103] width 15 height 9
click at [528, 108] on input "True" at bounding box center [523, 104] width 9 height 7
radio input "true"
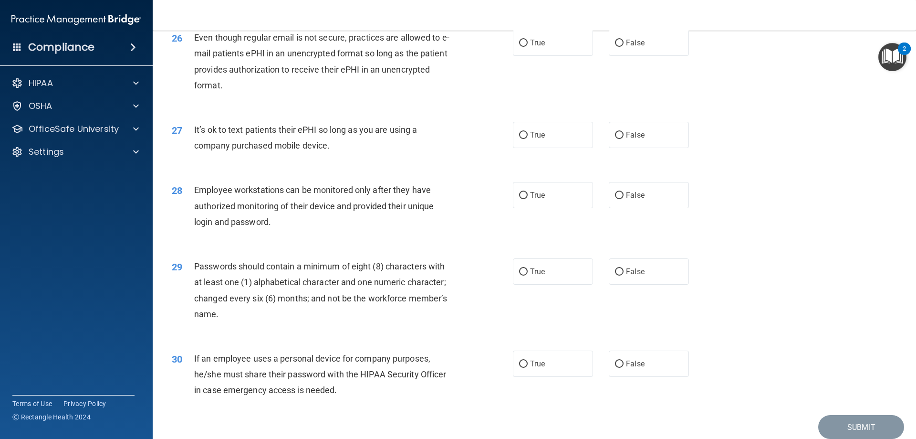
scroll to position [1909, 0]
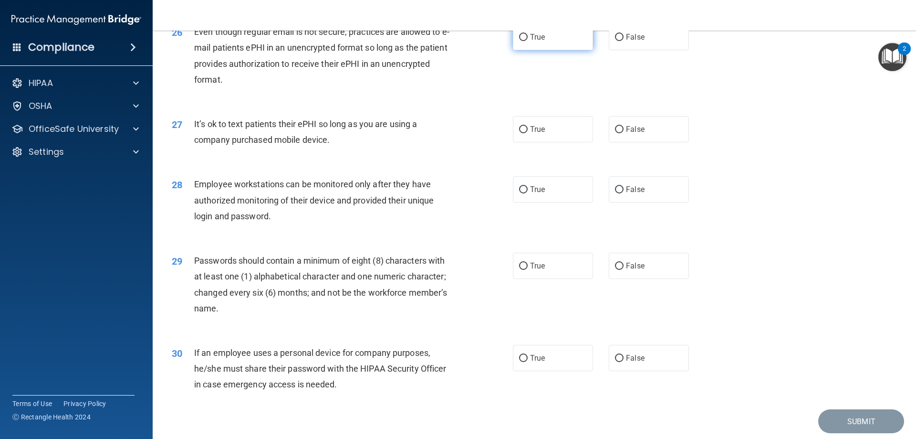
click at [556, 50] on label "True" at bounding box center [553, 37] width 80 height 26
click at [528, 41] on input "True" at bounding box center [523, 37] width 9 height 7
radio input "true"
click at [619, 133] on input "False" at bounding box center [619, 129] width 9 height 7
radio input "true"
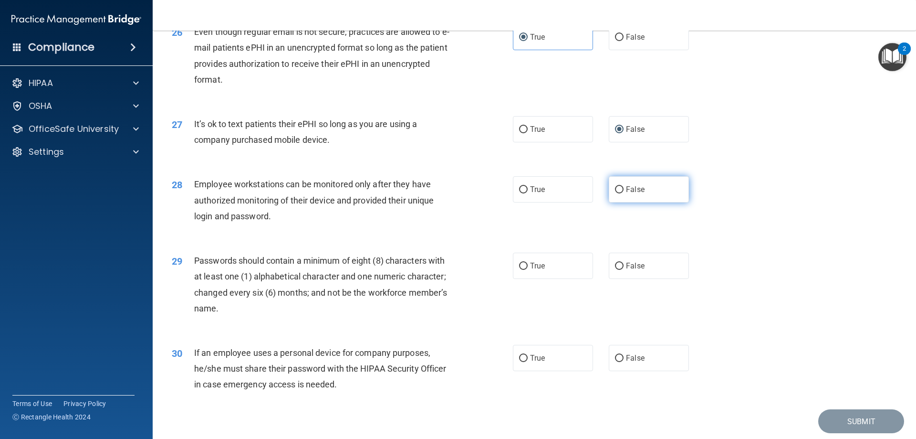
click at [619, 202] on label "False" at bounding box center [649, 189] width 80 height 26
click at [619, 193] on input "False" at bounding box center [619, 189] width 9 height 7
radio input "true"
click at [543, 279] on label "True" at bounding box center [553, 265] width 80 height 26
click at [528, 270] on input "True" at bounding box center [523, 265] width 9 height 7
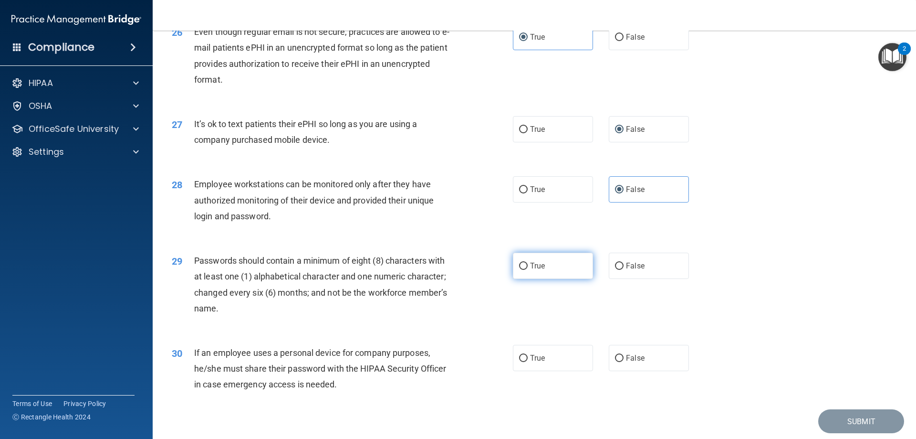
radio input "true"
click at [655, 371] on label "False" at bounding box center [649, 358] width 80 height 26
click at [624, 362] on input "False" at bounding box center [619, 358] width 9 height 7
radio input "true"
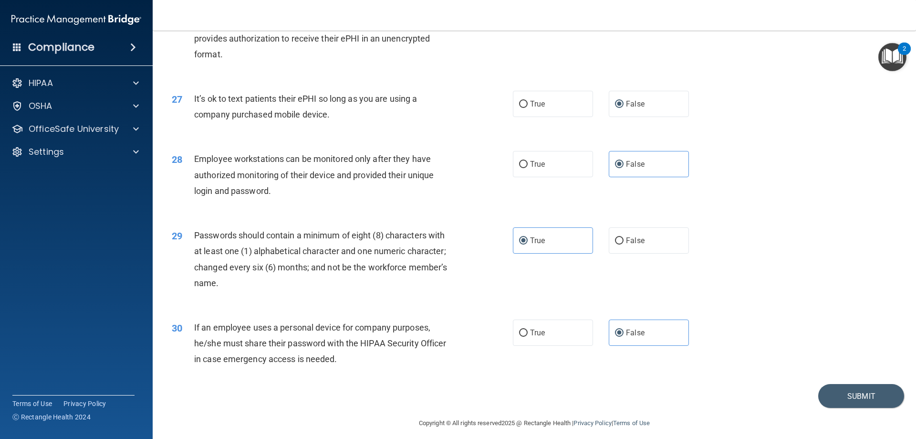
scroll to position [1957, 0]
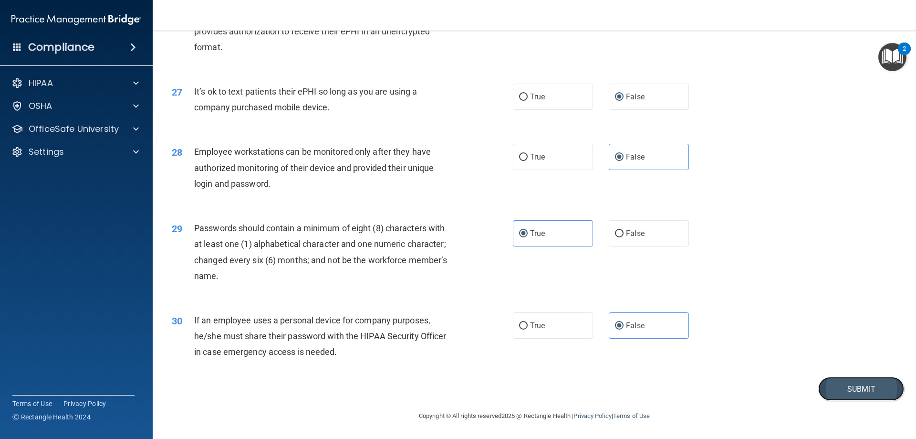
click at [828, 386] on button "Submit" at bounding box center [861, 389] width 86 height 24
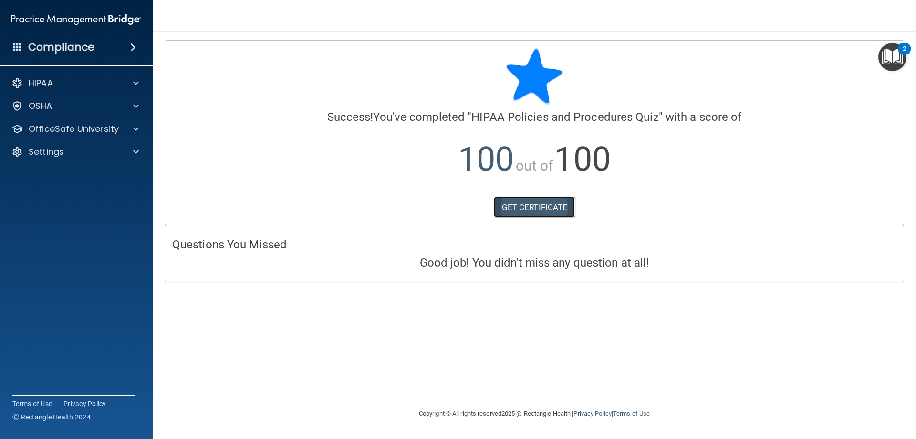
click at [527, 212] on link "GET CERTIFICATE" at bounding box center [535, 207] width 82 height 21
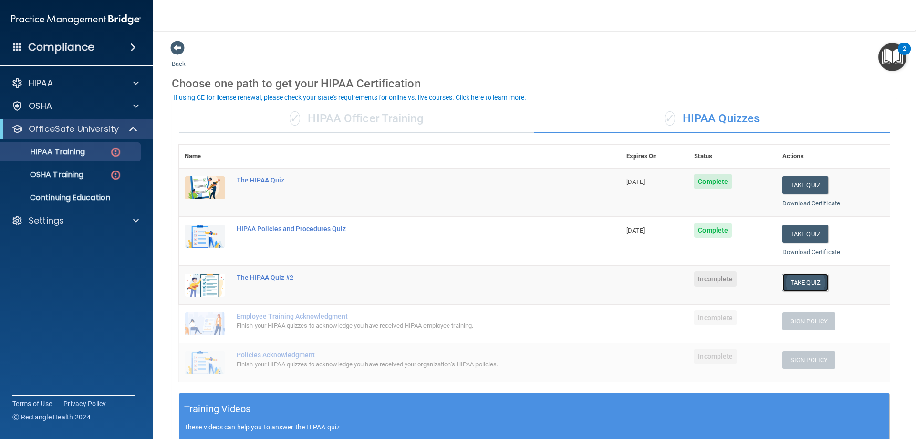
click at [808, 278] on button "Take Quiz" at bounding box center [806, 282] width 46 height 18
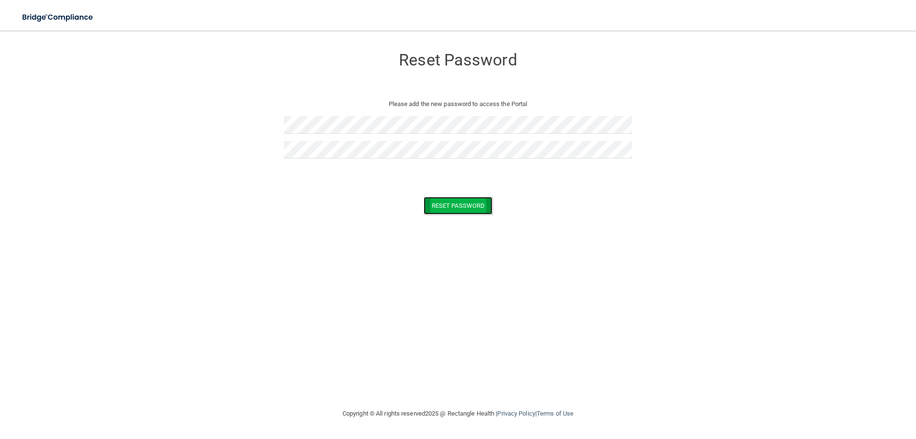
click at [464, 209] on button "Reset Password" at bounding box center [458, 206] width 69 height 18
